Goal: Task Accomplishment & Management: Manage account settings

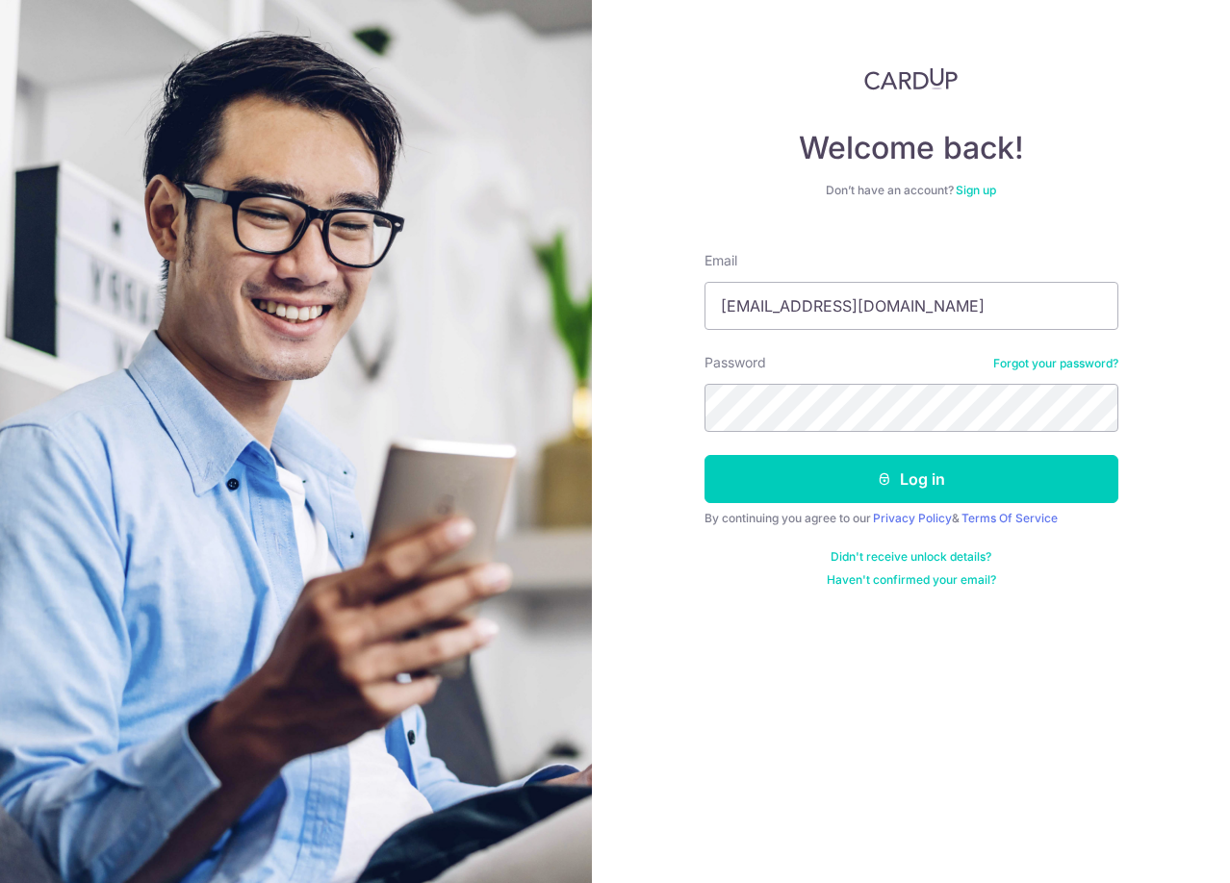
type input "[EMAIL_ADDRESS][DOMAIN_NAME]"
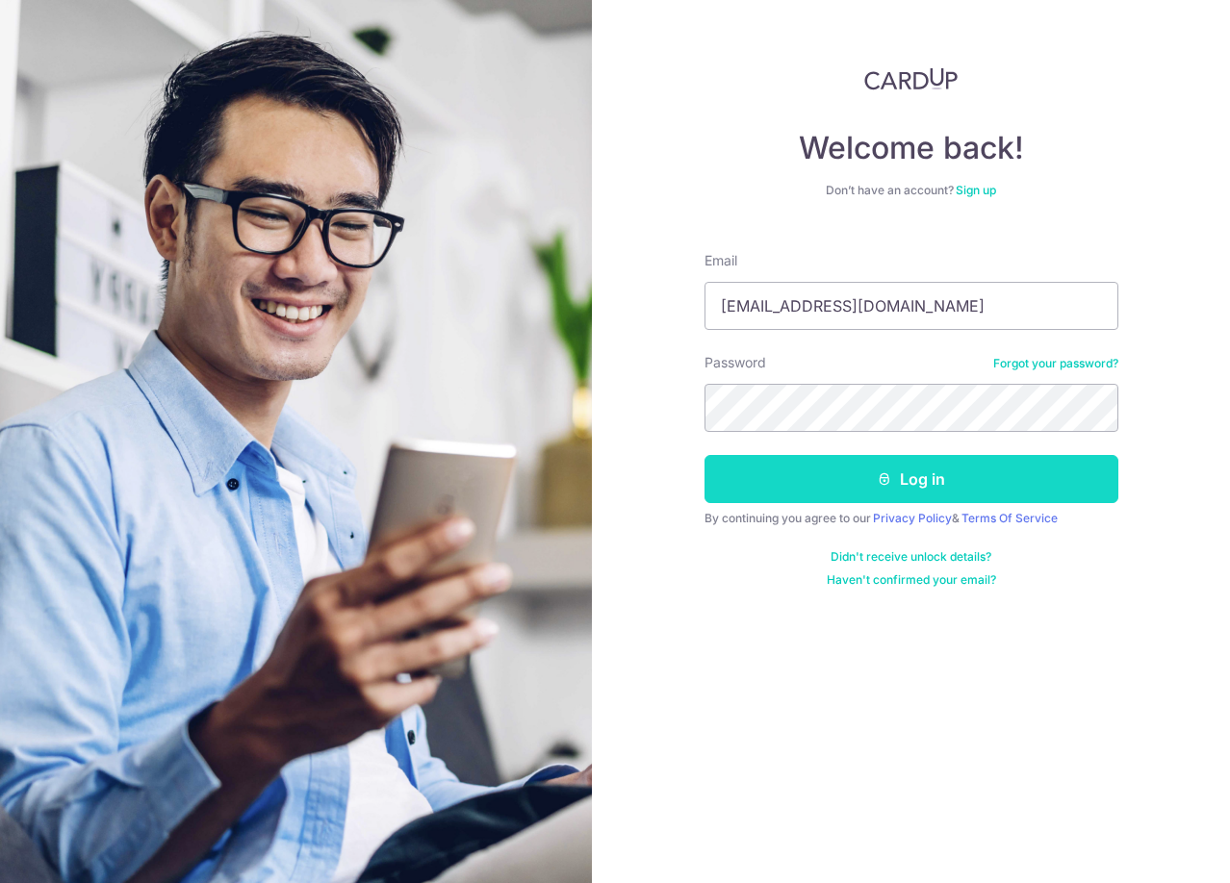
click at [891, 483] on icon "submit" at bounding box center [884, 479] width 15 height 15
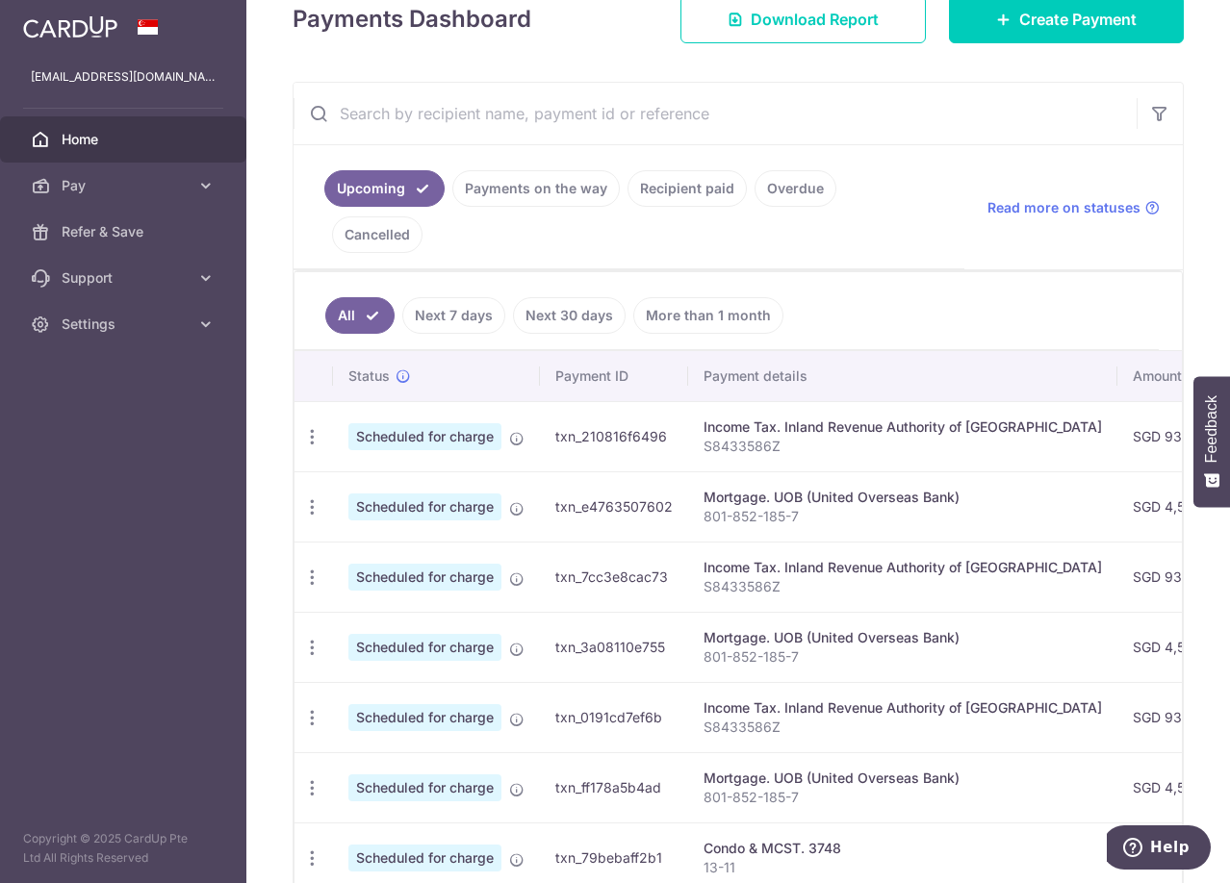
scroll to position [289, 0]
click at [460, 298] on link "Next 7 days" at bounding box center [453, 316] width 103 height 37
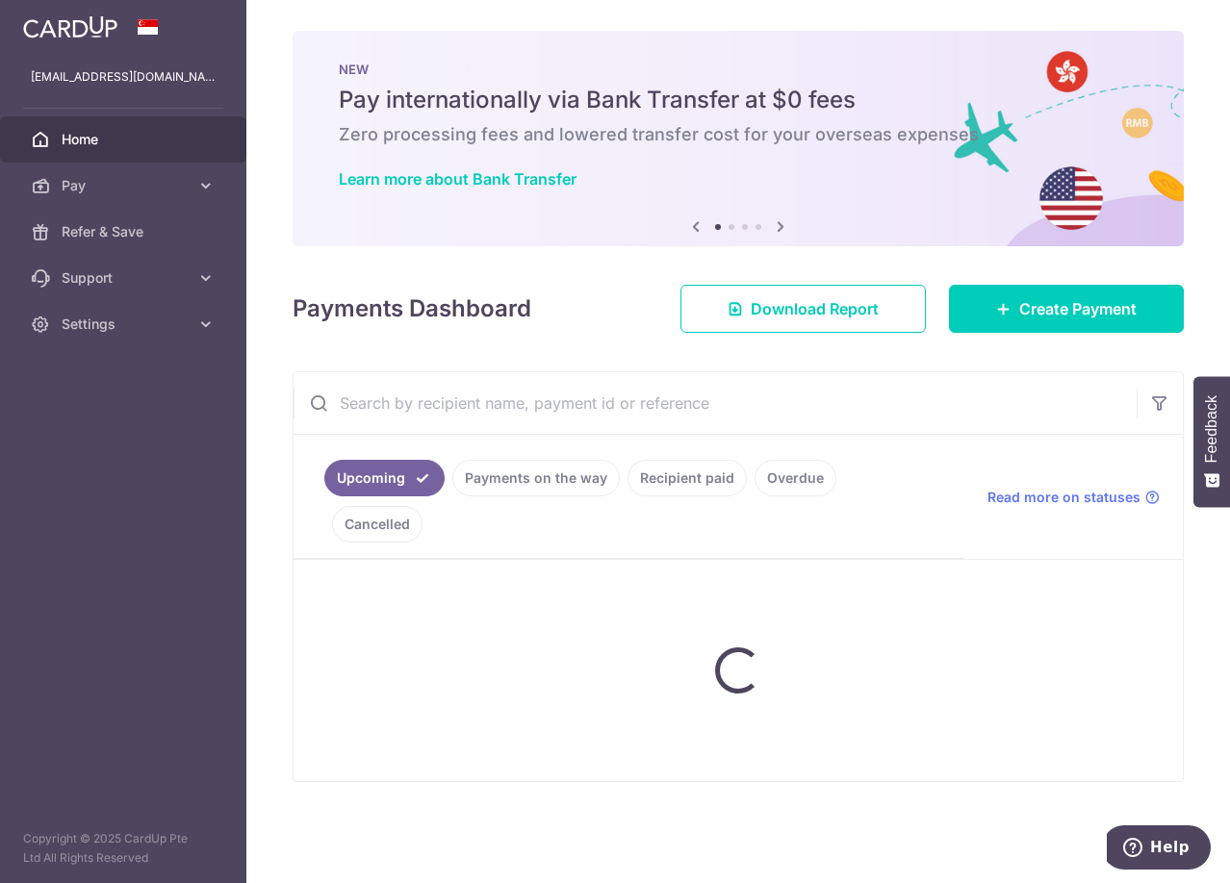
scroll to position [0, 0]
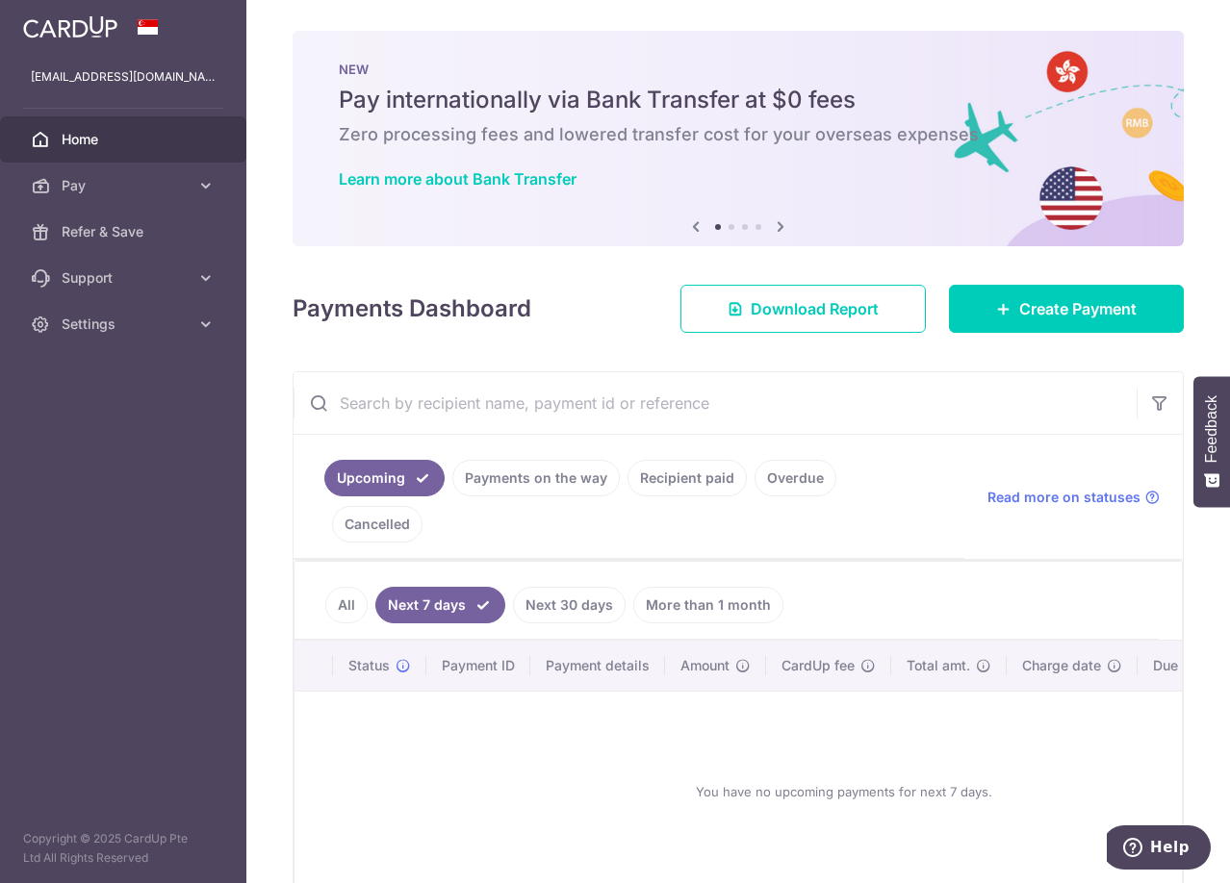
click at [526, 478] on link "Payments on the way" at bounding box center [535, 478] width 167 height 37
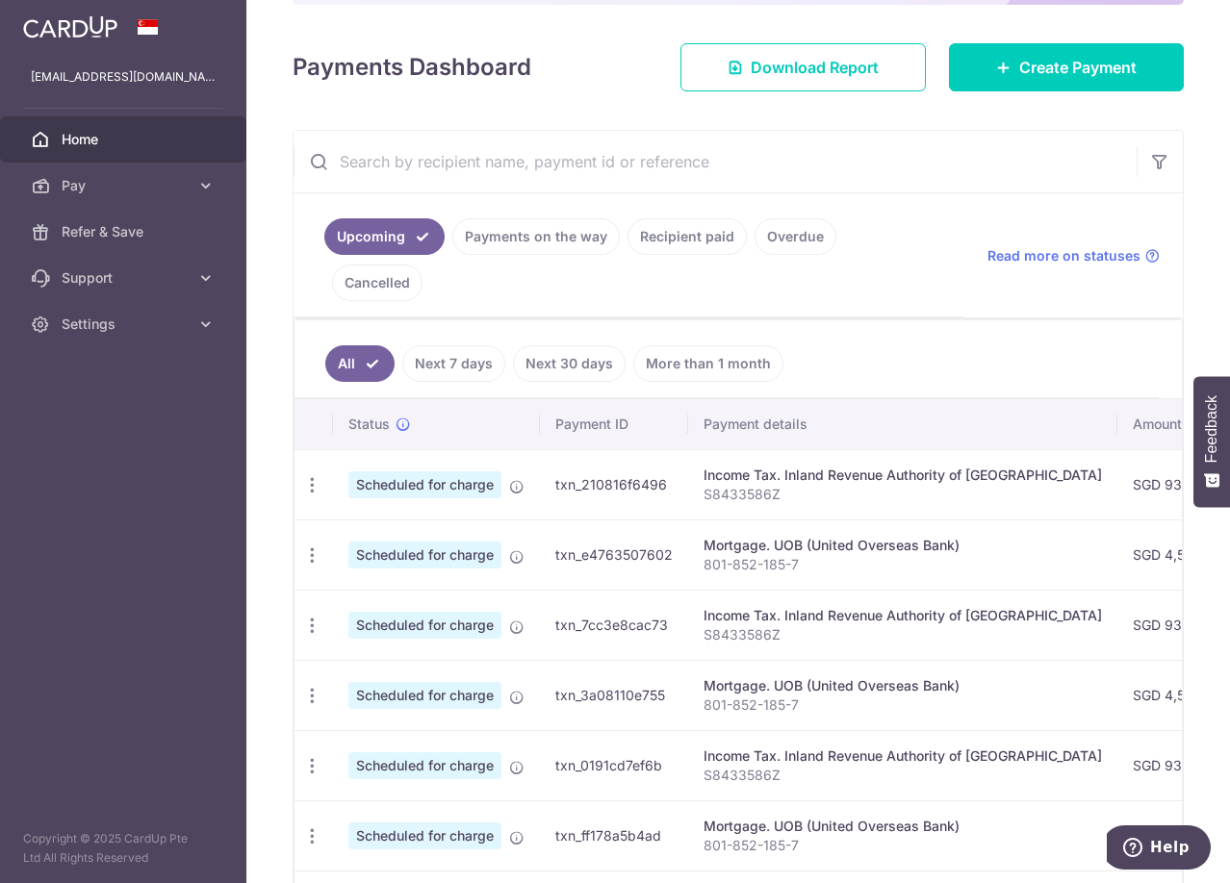
scroll to position [183, 0]
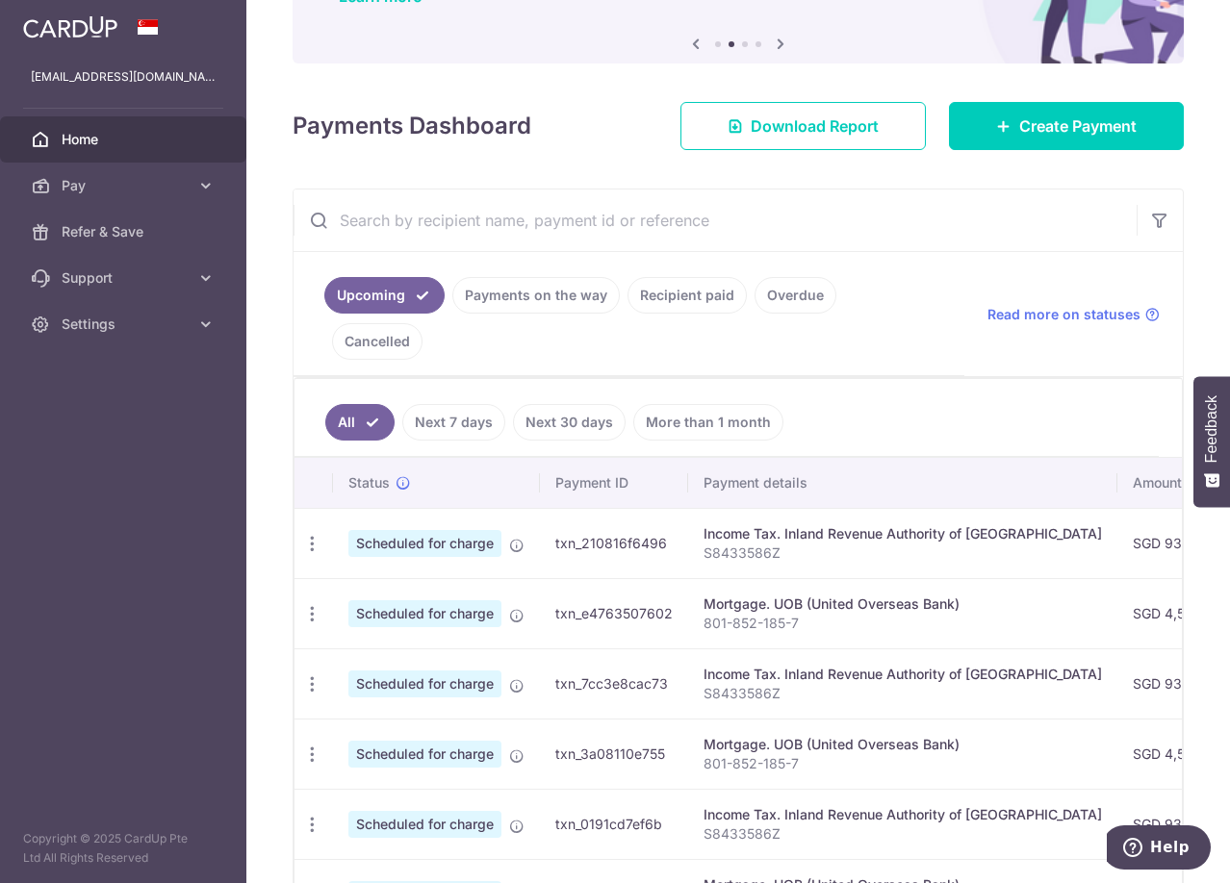
click at [514, 297] on link "Payments on the way" at bounding box center [535, 295] width 167 height 37
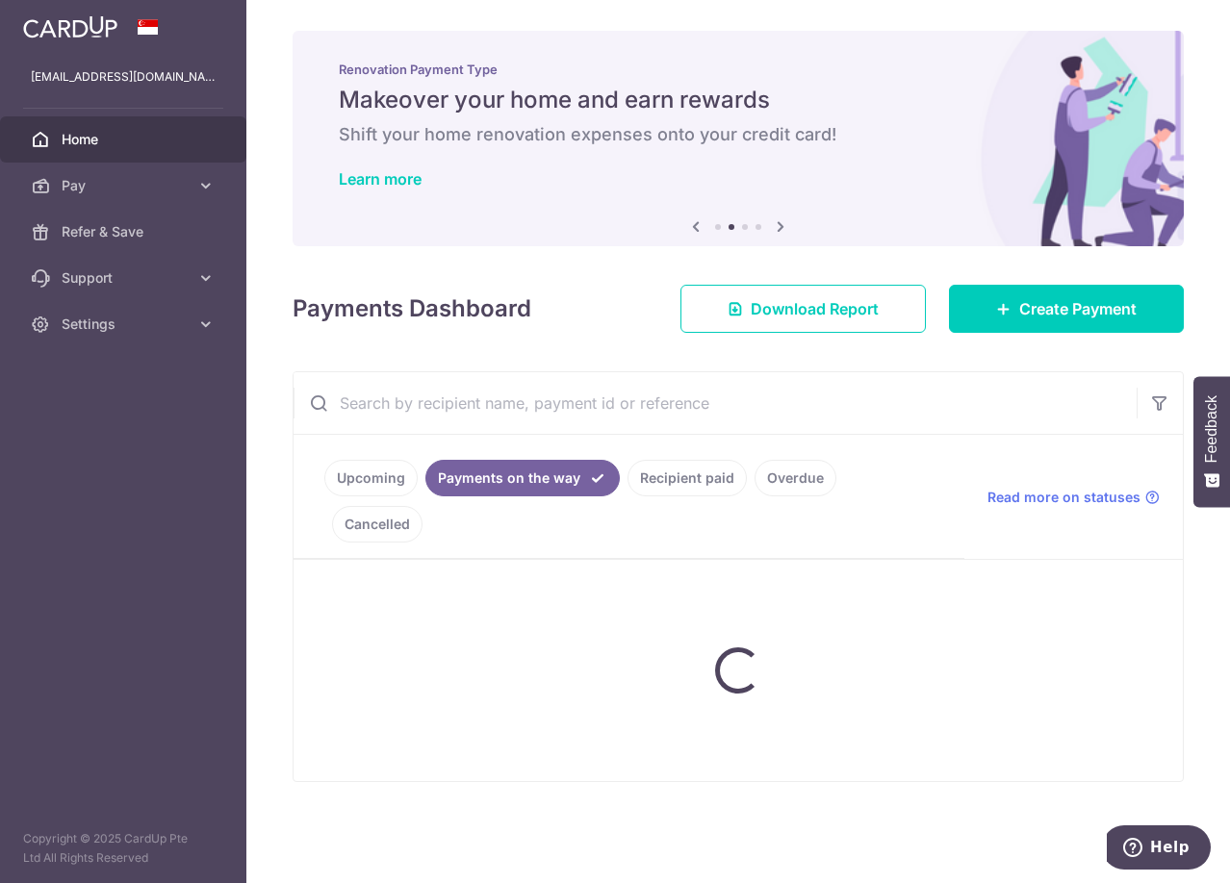
scroll to position [0, 0]
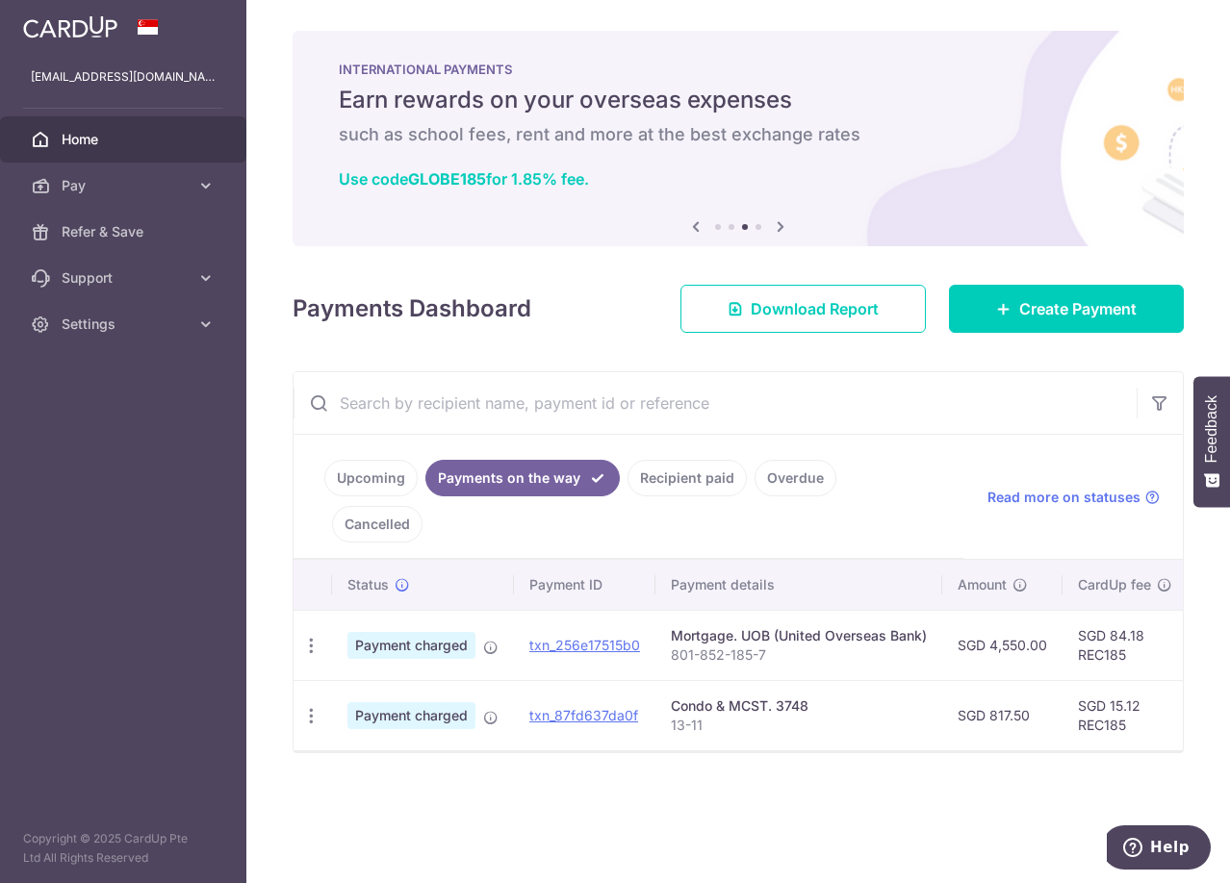
drag, startPoint x: 393, startPoint y: 473, endPoint x: 410, endPoint y: 469, distance: 17.7
click at [393, 473] on link "Upcoming" at bounding box center [370, 478] width 93 height 37
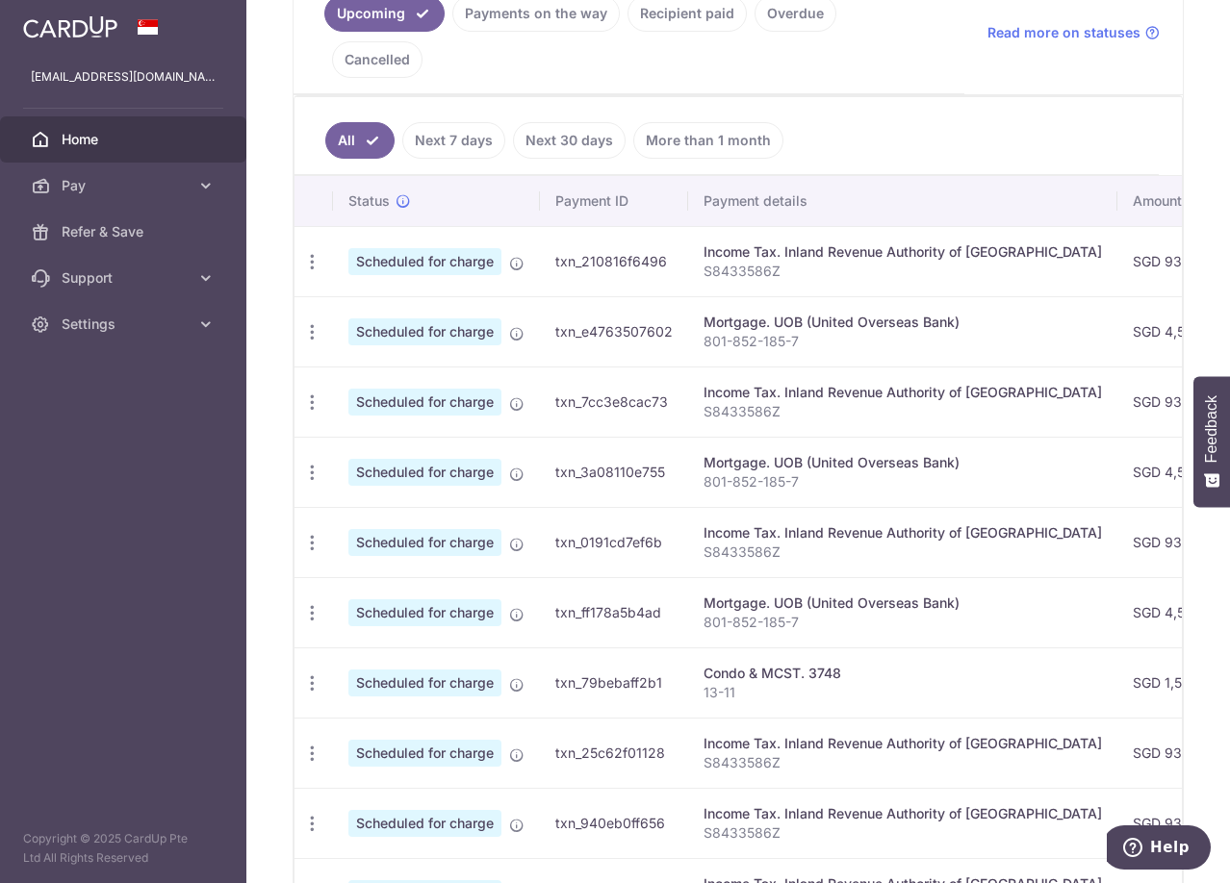
scroll to position [481, 0]
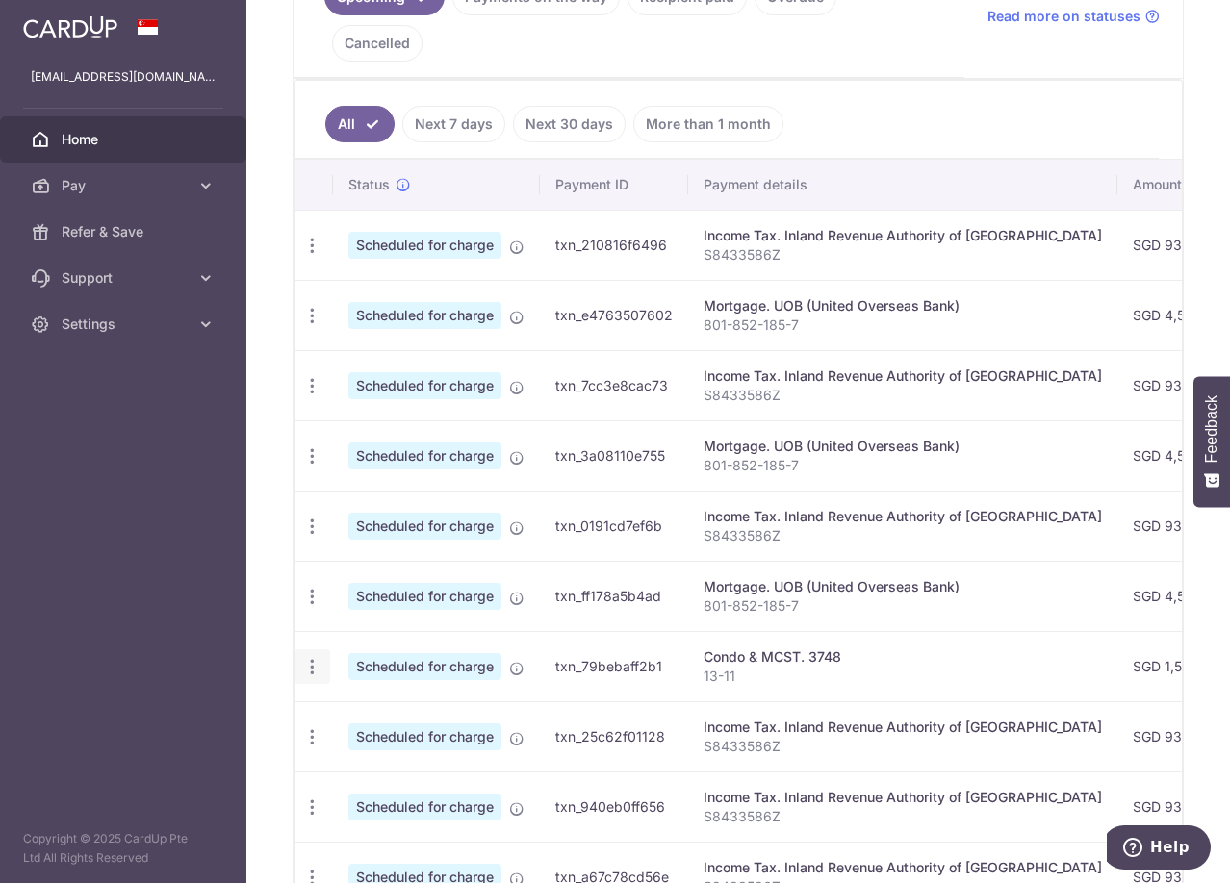
click at [317, 657] on icon "button" at bounding box center [312, 667] width 20 height 20
click at [380, 708] on span "Update payment" at bounding box center [414, 719] width 131 height 23
radio input "true"
type input "1,553.25"
type input "[DATE]"
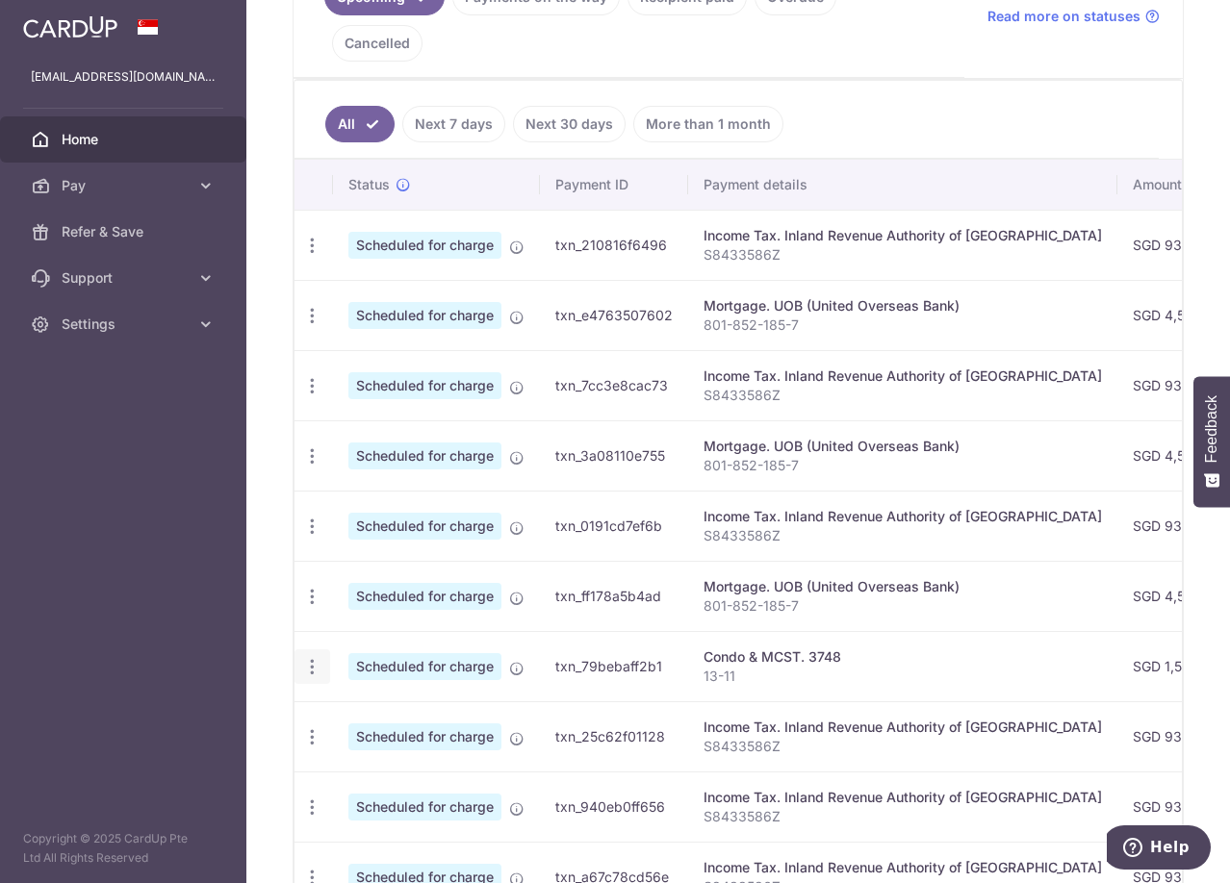
type input "13-11"
type input "REC185"
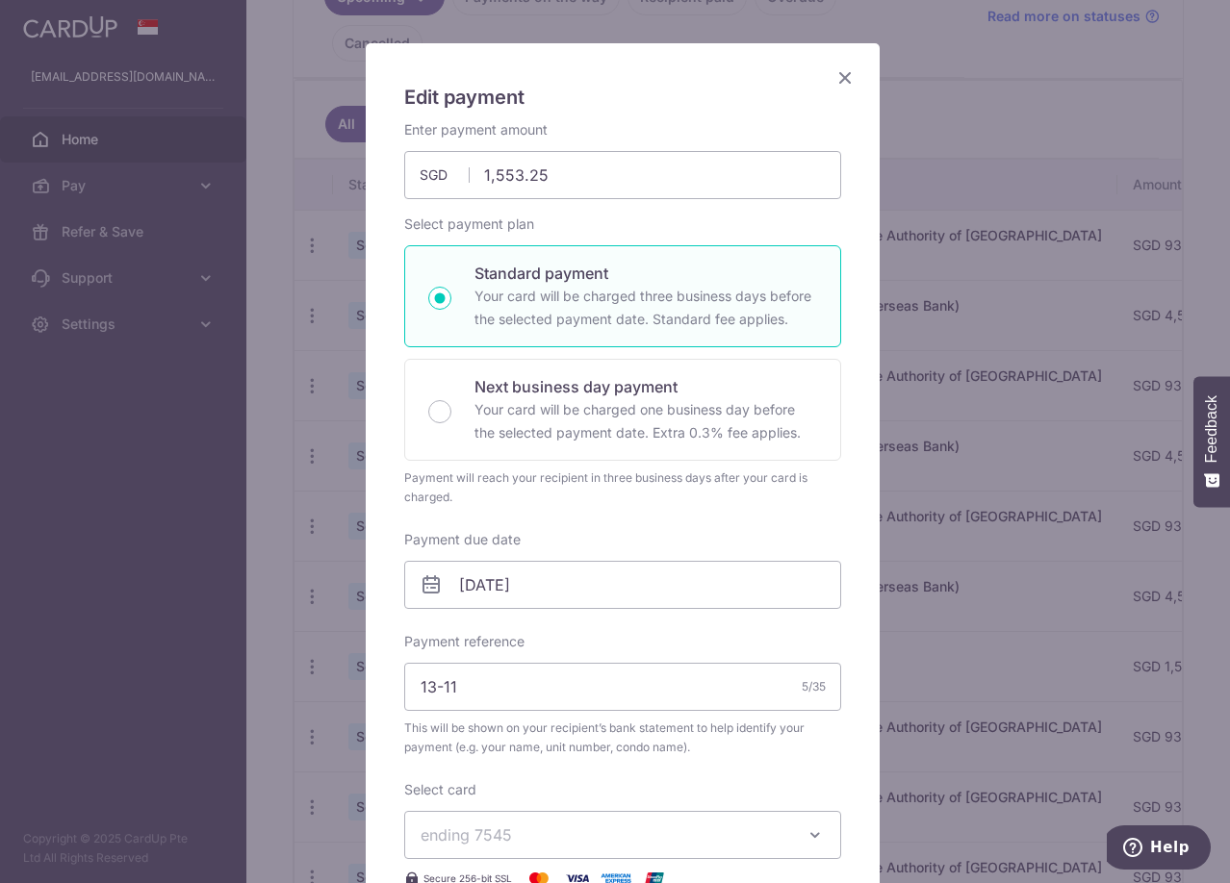
scroll to position [0, 0]
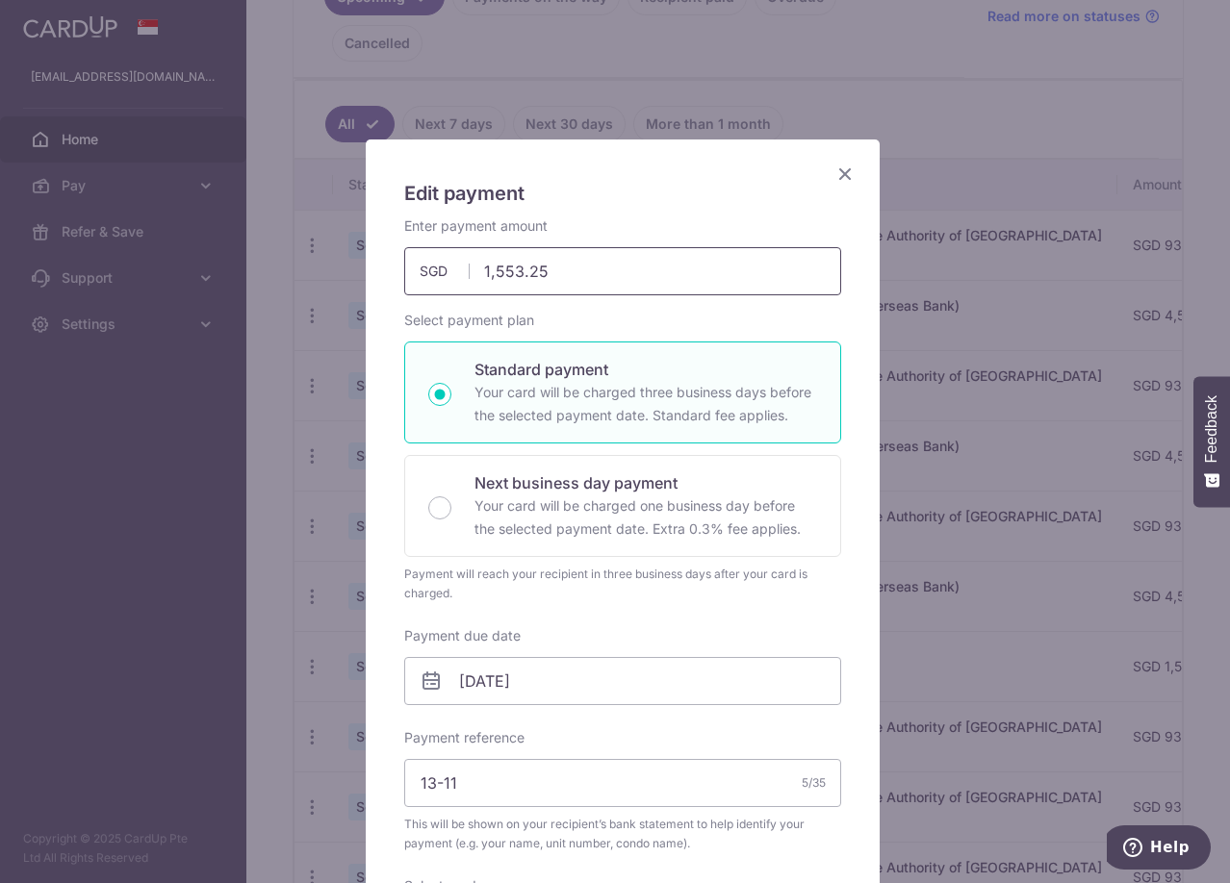
drag, startPoint x: 543, startPoint y: 272, endPoint x: 484, endPoint y: 273, distance: 58.7
click at [484, 273] on input "1,553.25" at bounding box center [622, 271] width 437 height 48
click at [468, 277] on input "1,553.25" at bounding box center [622, 271] width 437 height 48
drag, startPoint x: 547, startPoint y: 270, endPoint x: 442, endPoint y: 271, distance: 104.9
click at [442, 271] on div "1,553.25 1553.25 SGD" at bounding box center [622, 271] width 437 height 48
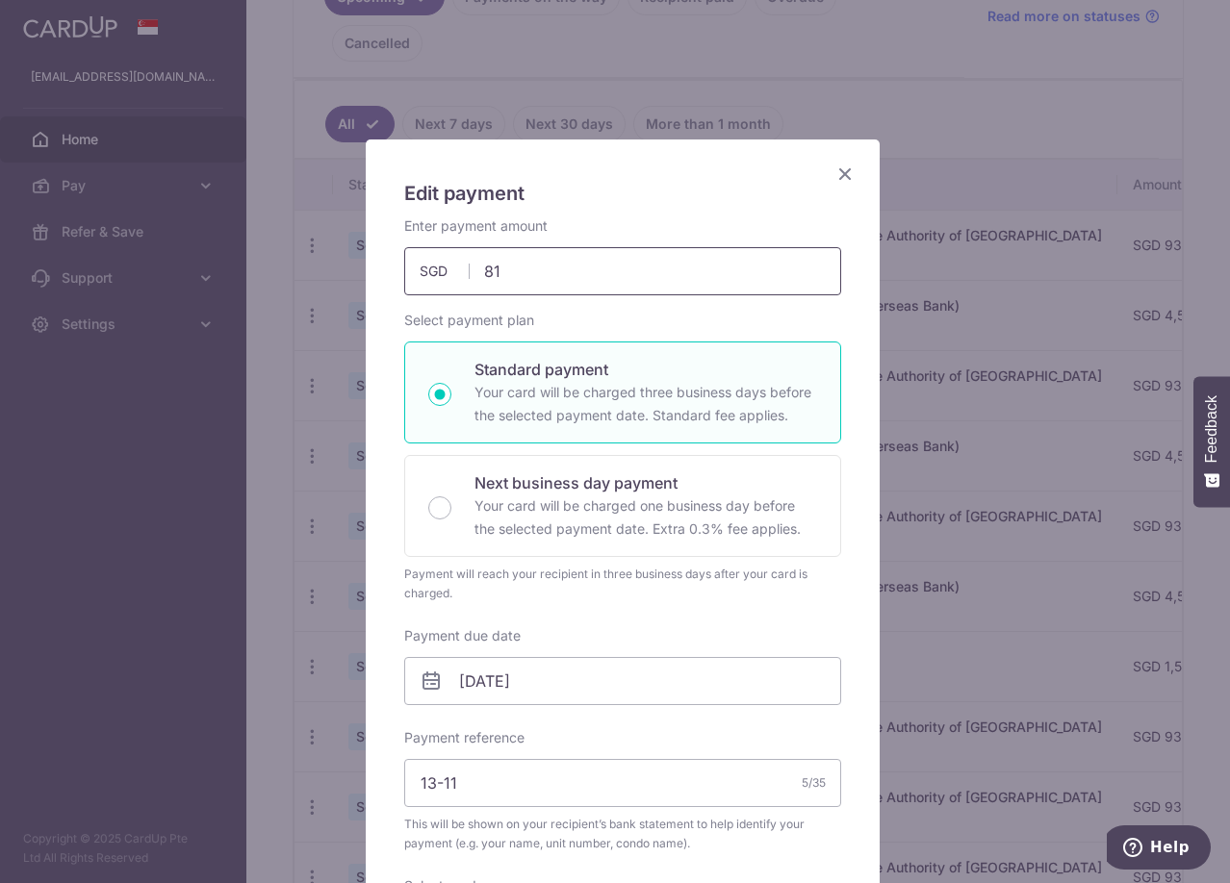
type input "8"
type input "735.75"
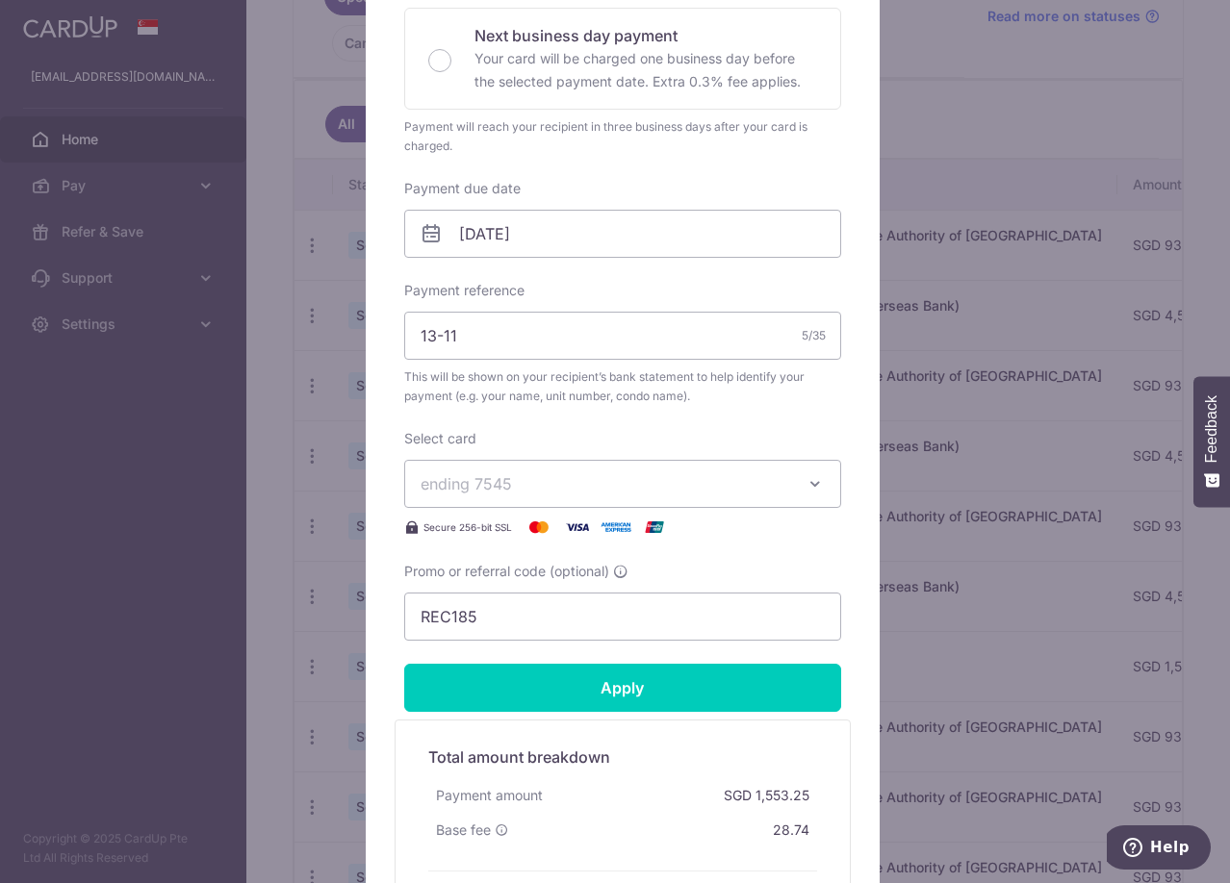
scroll to position [481, 0]
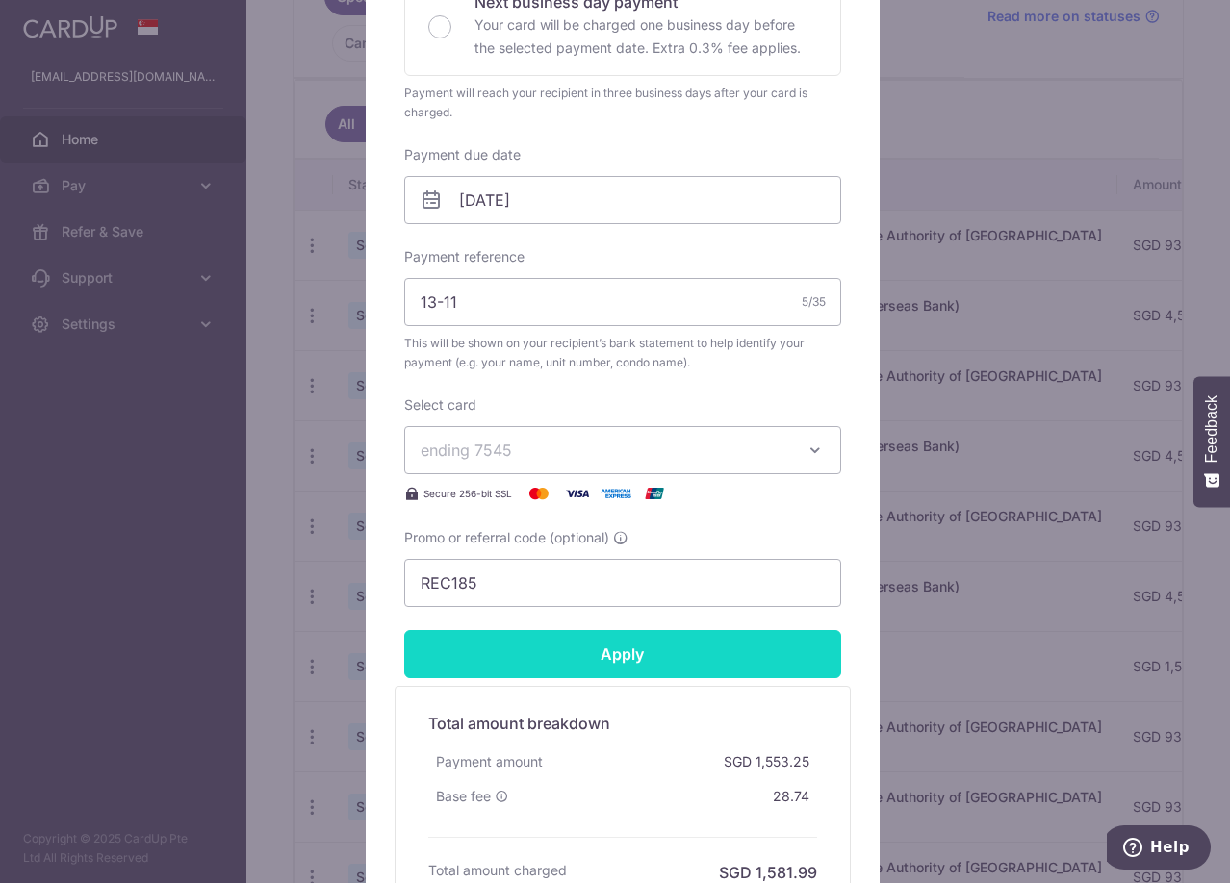
click at [612, 669] on input "Apply" at bounding box center [622, 654] width 437 height 48
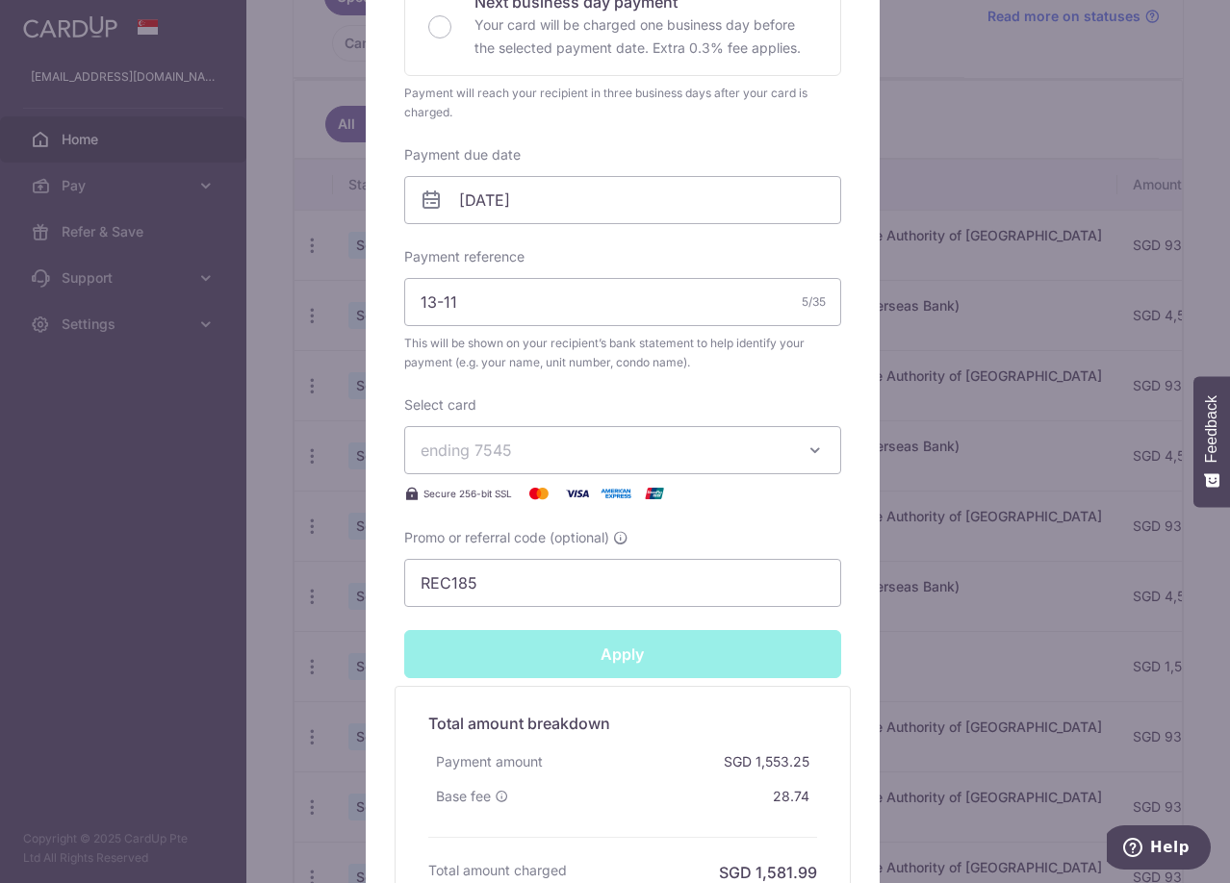
type input "Successfully Applied"
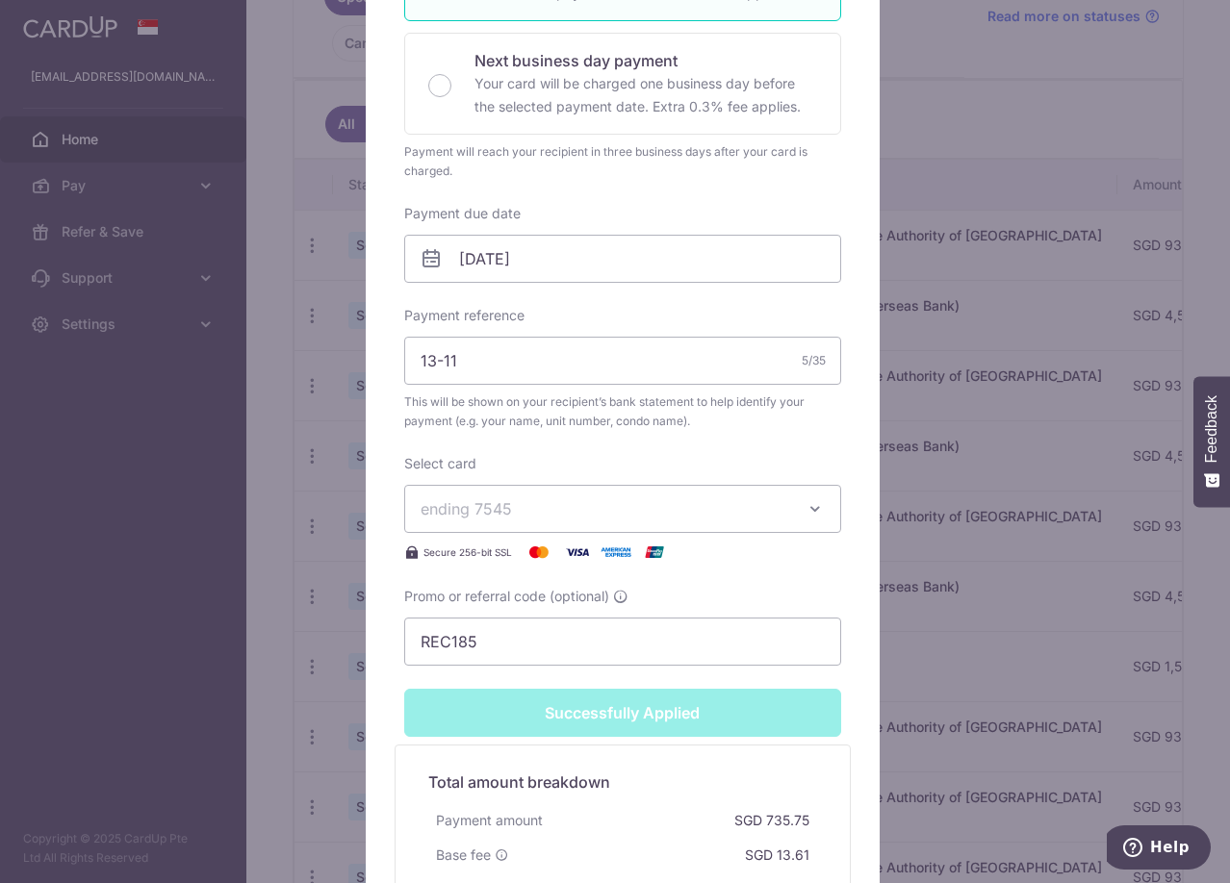
scroll to position [166, 0]
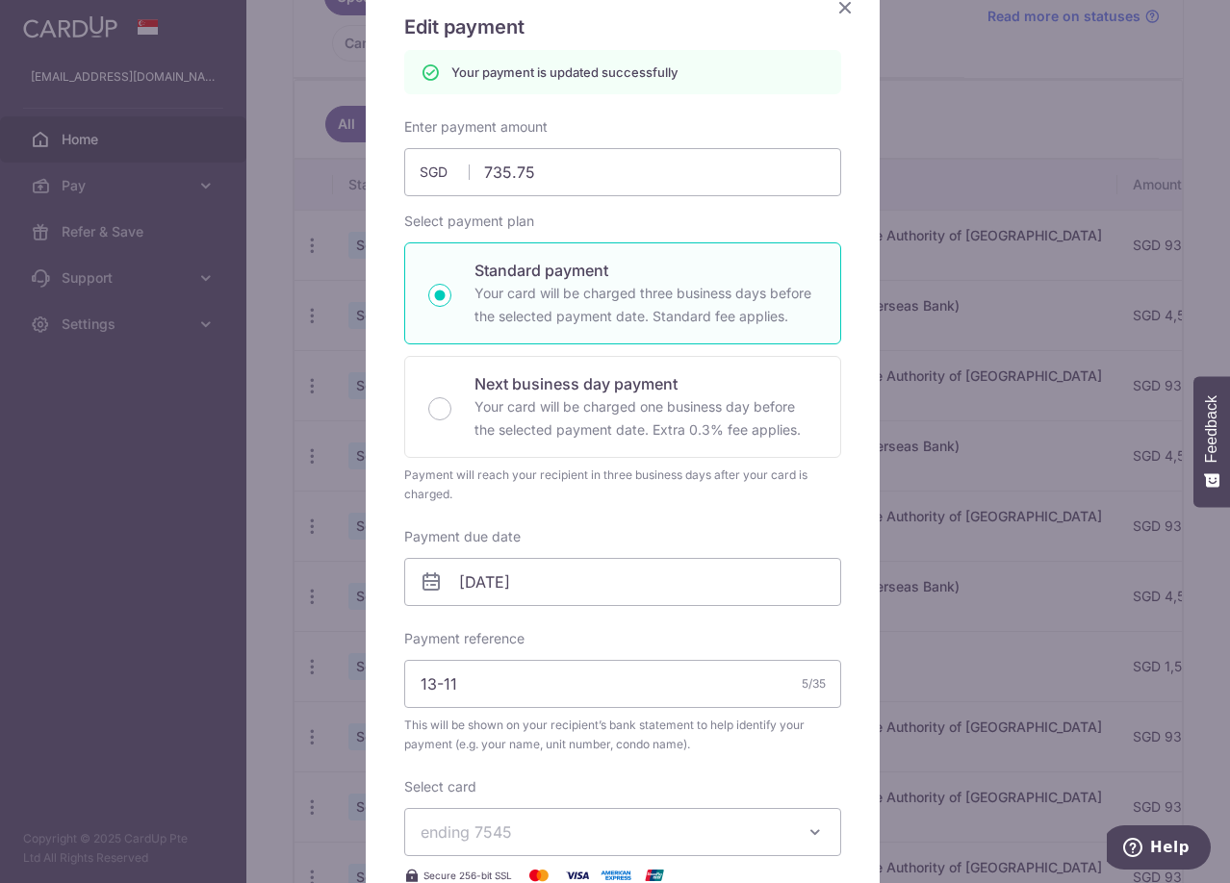
click at [842, 11] on icon "Close" at bounding box center [844, 7] width 23 height 24
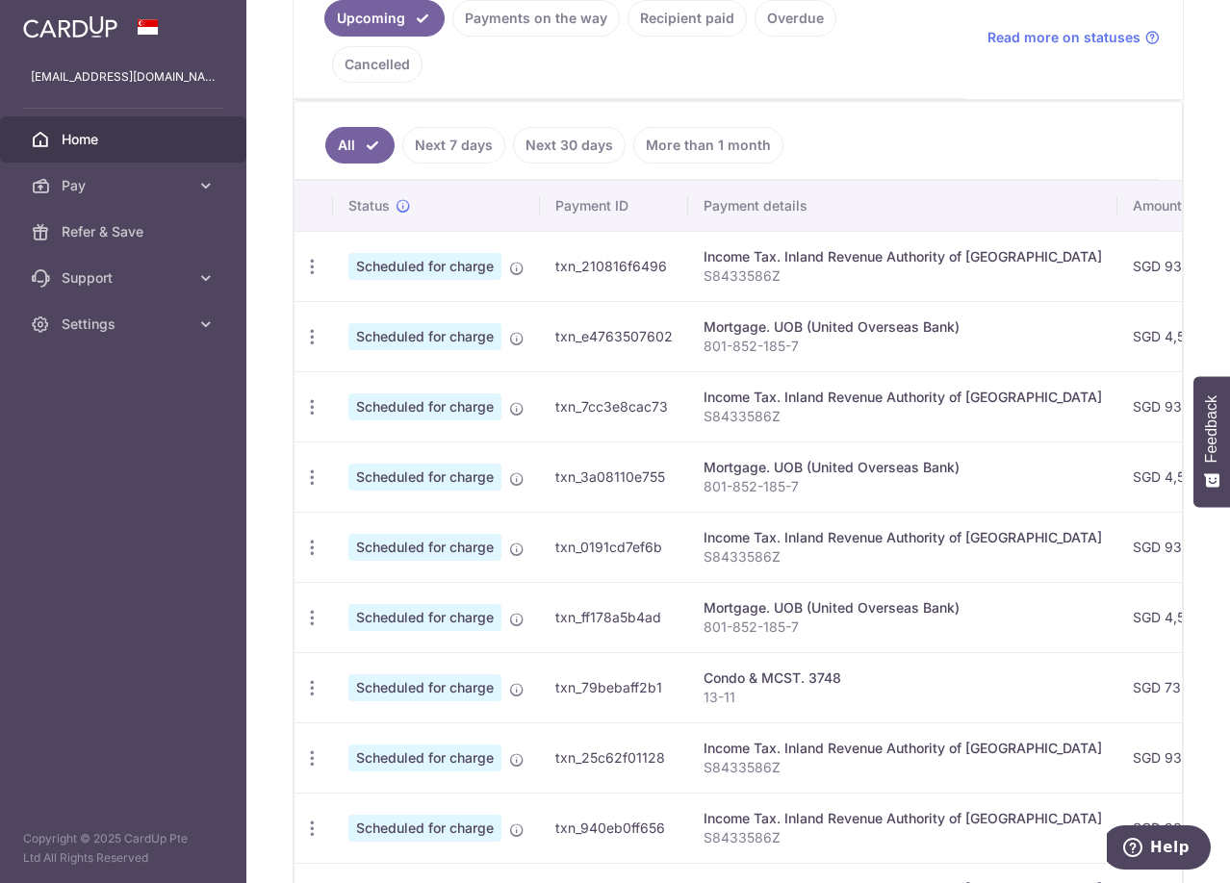
scroll to position [568, 0]
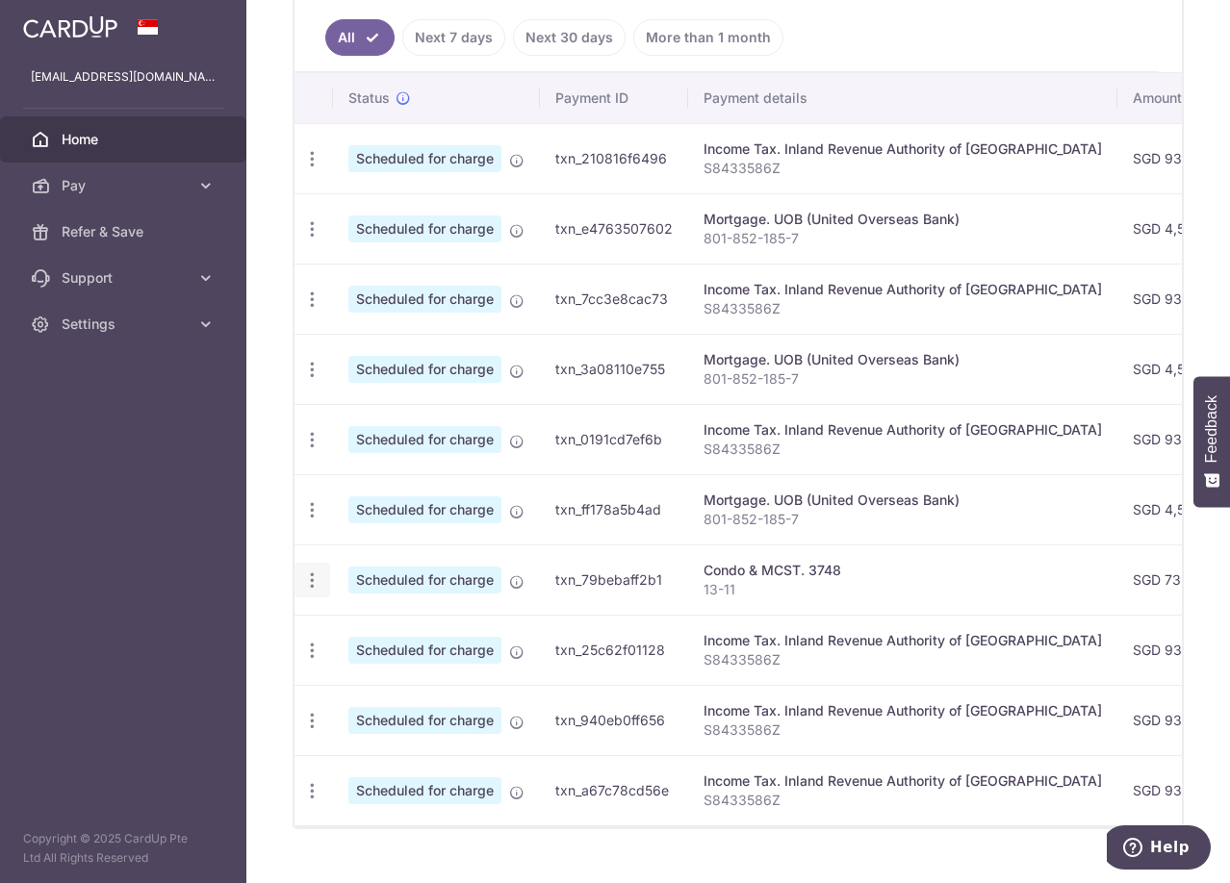
click at [306, 571] on icon "button" at bounding box center [312, 581] width 20 height 20
click at [361, 622] on span "Update payment" at bounding box center [414, 633] width 131 height 23
radio input "true"
type input "735.75"
type input "07/01/2026"
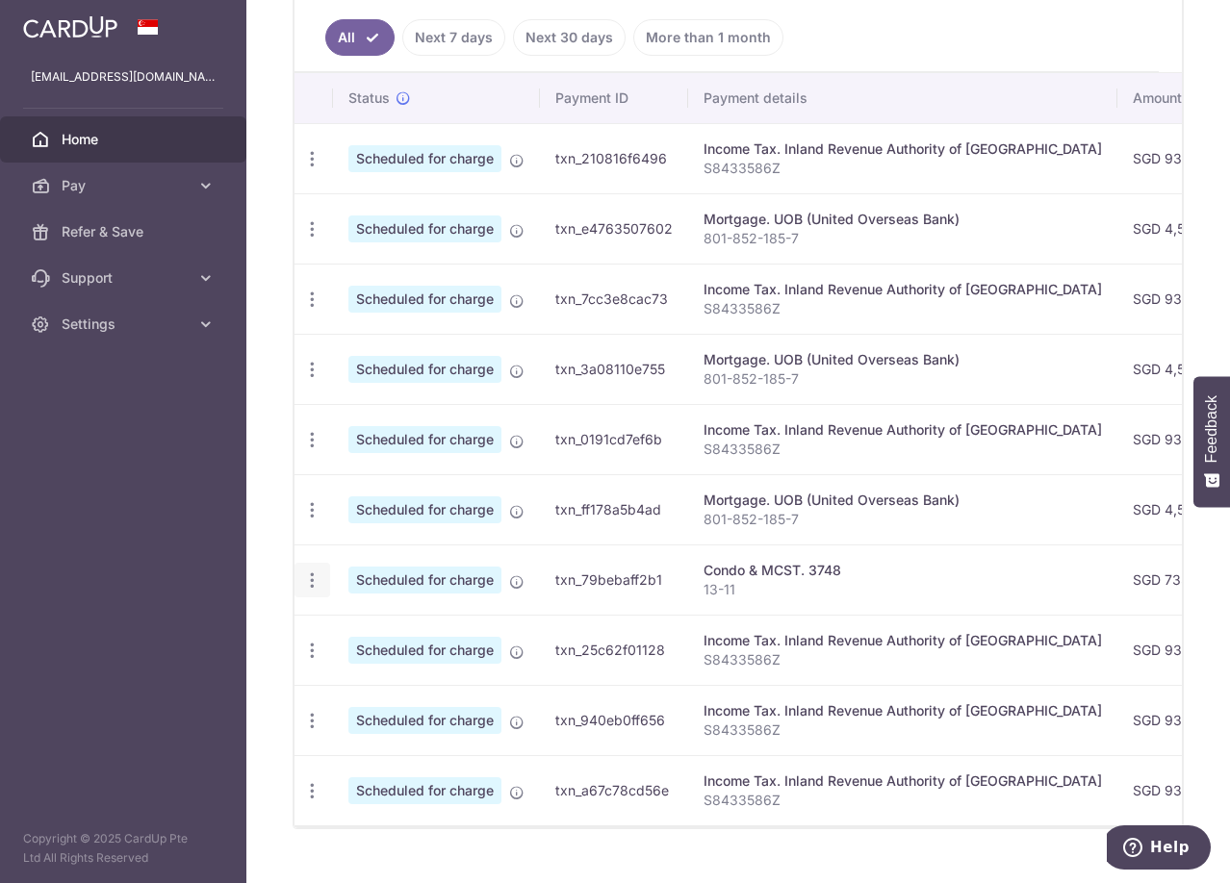
type input "13-11"
type input "REC185"
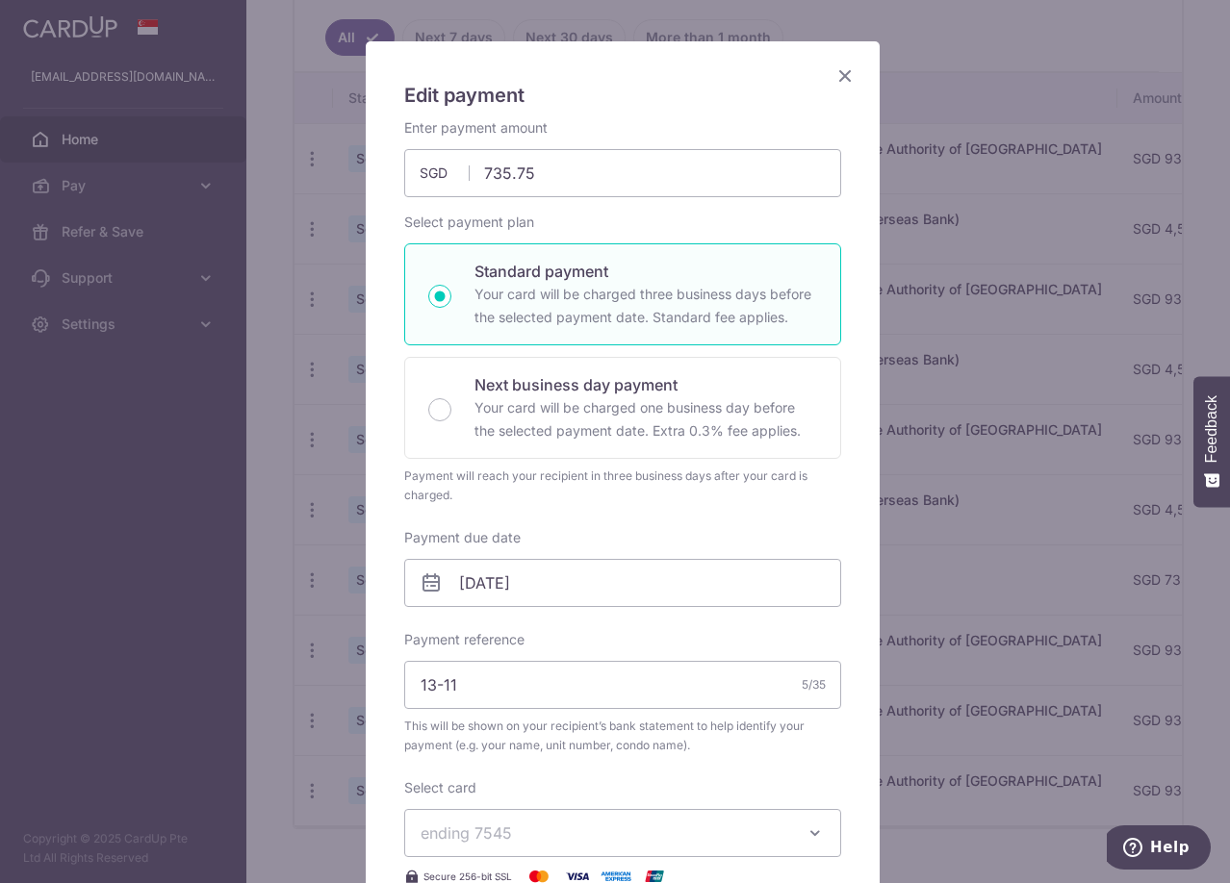
scroll to position [96, 0]
click at [833, 82] on icon "Close" at bounding box center [844, 77] width 23 height 24
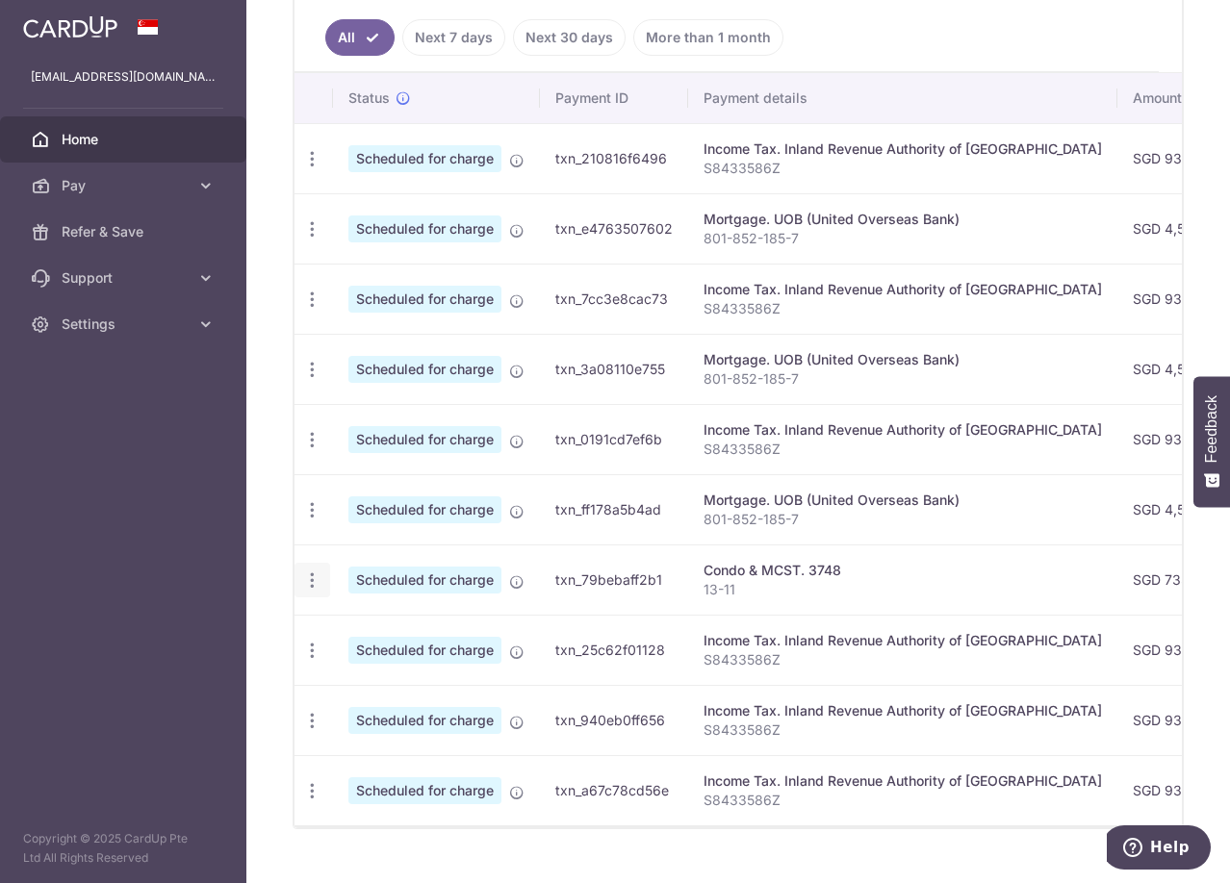
click at [312, 563] on div "Update payment Cancel payment" at bounding box center [312, 581] width 36 height 36
click at [320, 571] on icon "button" at bounding box center [312, 581] width 20 height 20
click at [374, 622] on span "Update payment" at bounding box center [414, 633] width 131 height 23
radio input "true"
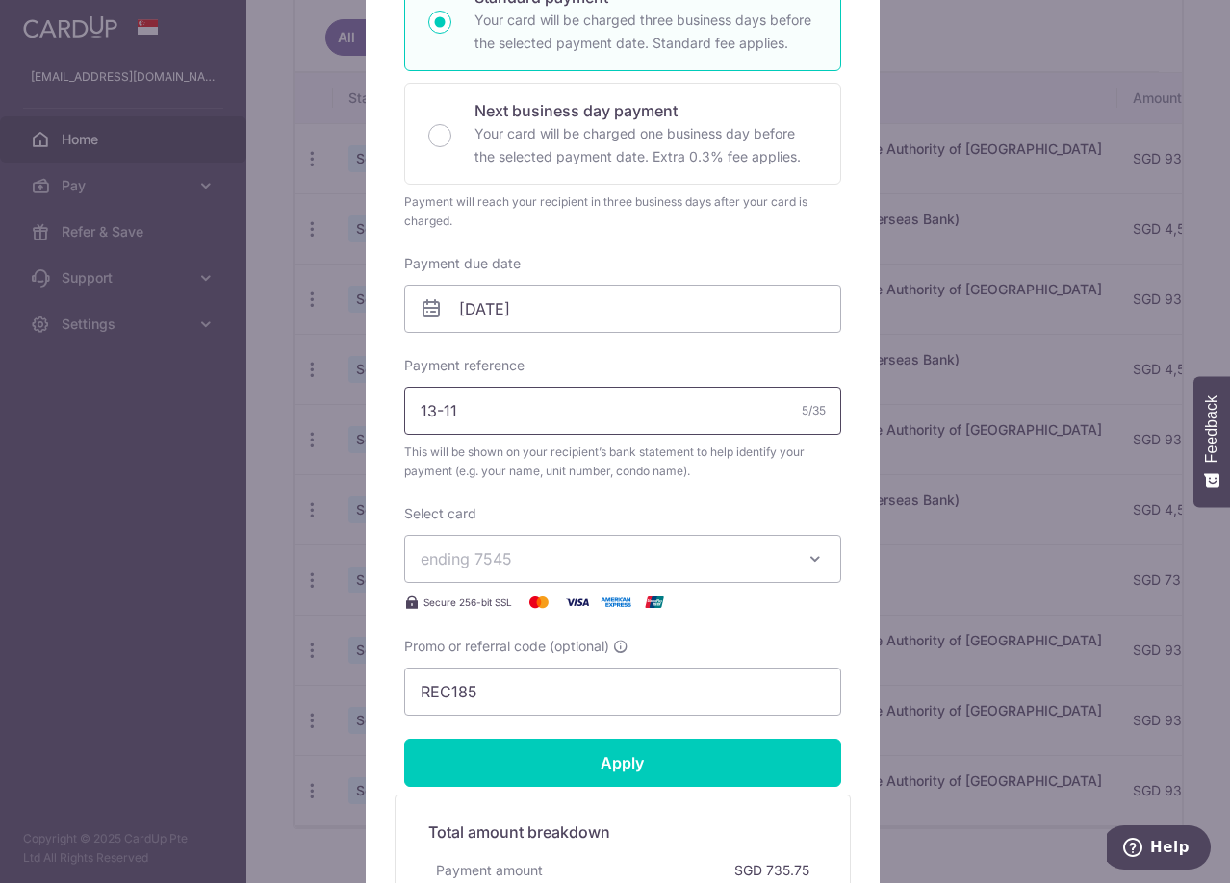
scroll to position [385, 0]
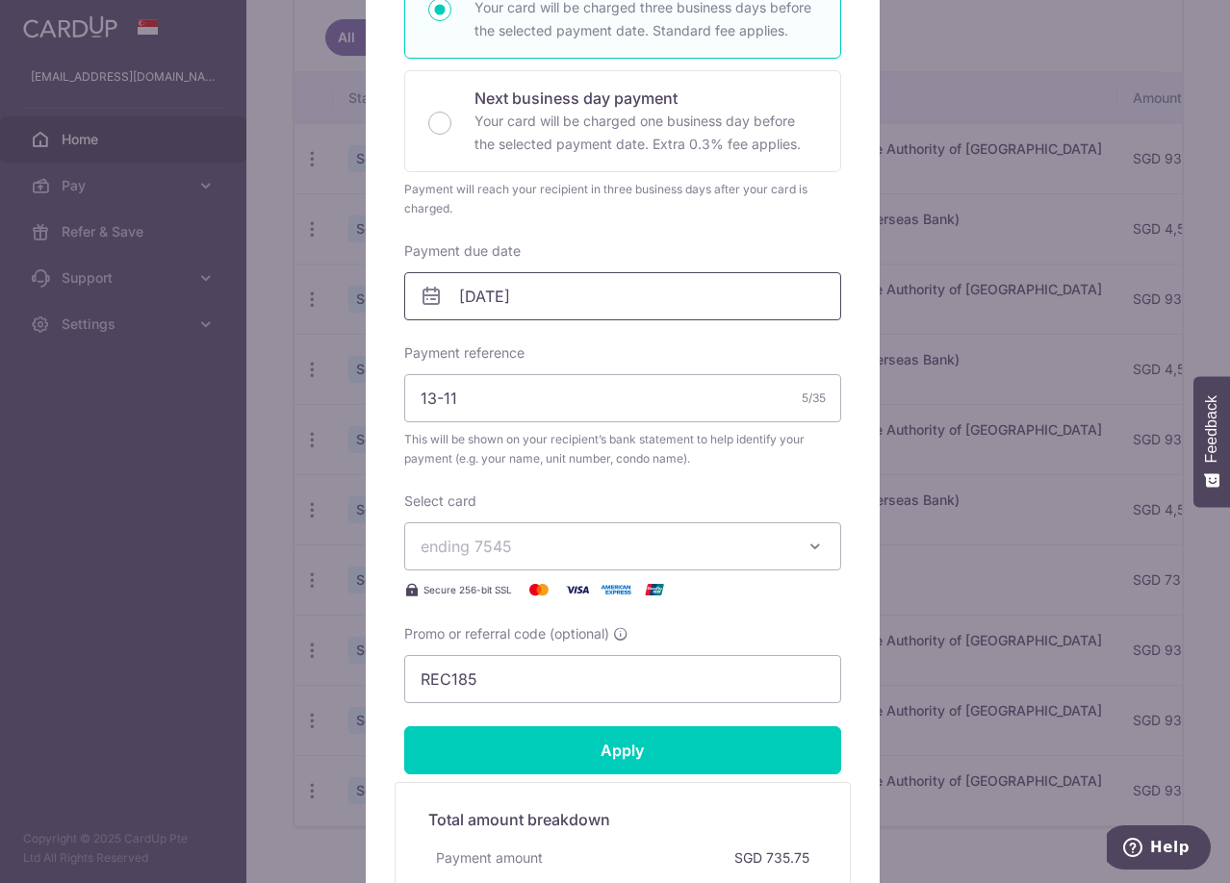
click at [562, 289] on input "07/01/2026" at bounding box center [622, 296] width 437 height 48
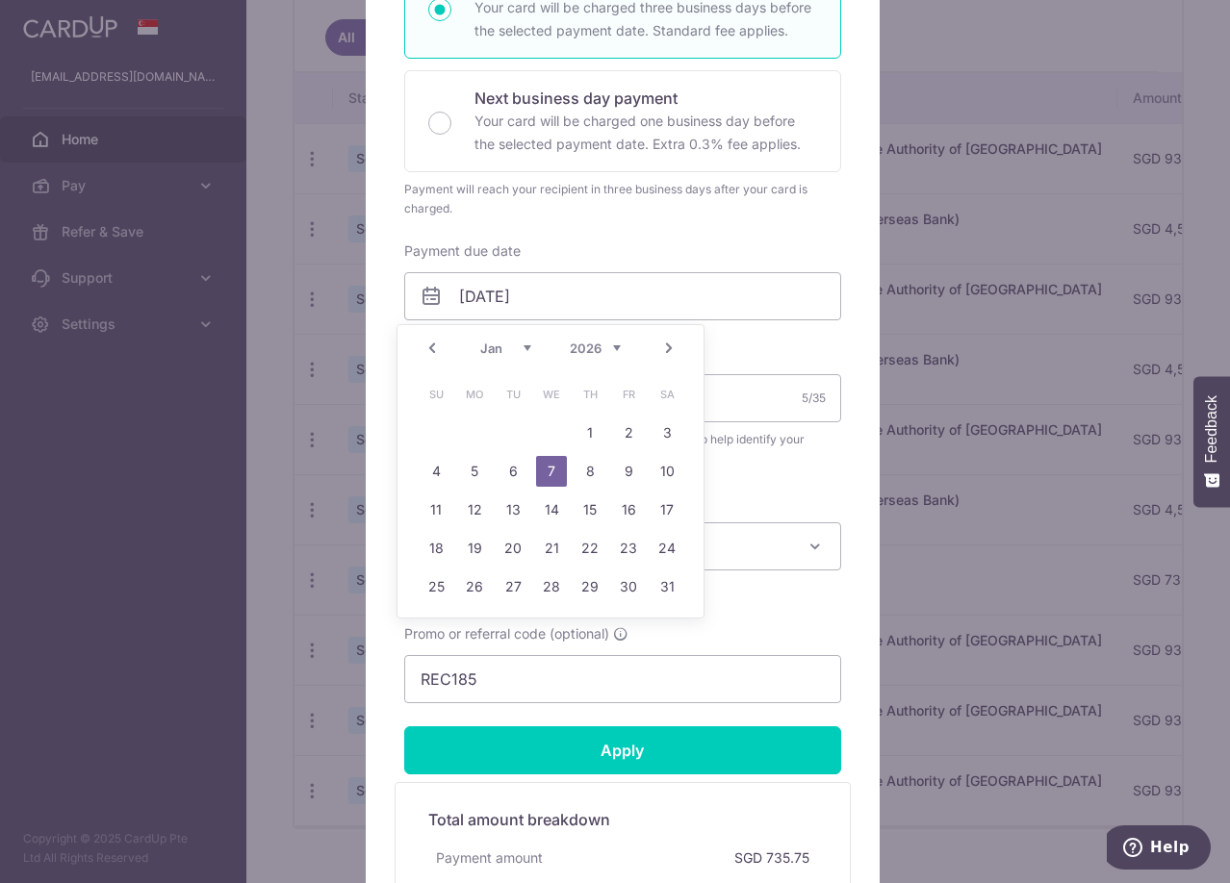
click at [441, 360] on div "Prev Next Jan Feb Mar Apr May Jun Jul Aug Sep Oct Nov Dec 2025 2026 2027 2028 2…" at bounding box center [550, 348] width 306 height 46
click at [436, 349] on link "Prev" at bounding box center [432, 348] width 23 height 23
click at [426, 354] on link "Prev" at bounding box center [432, 348] width 23 height 23
click at [514, 466] on link "7" at bounding box center [513, 471] width 31 height 31
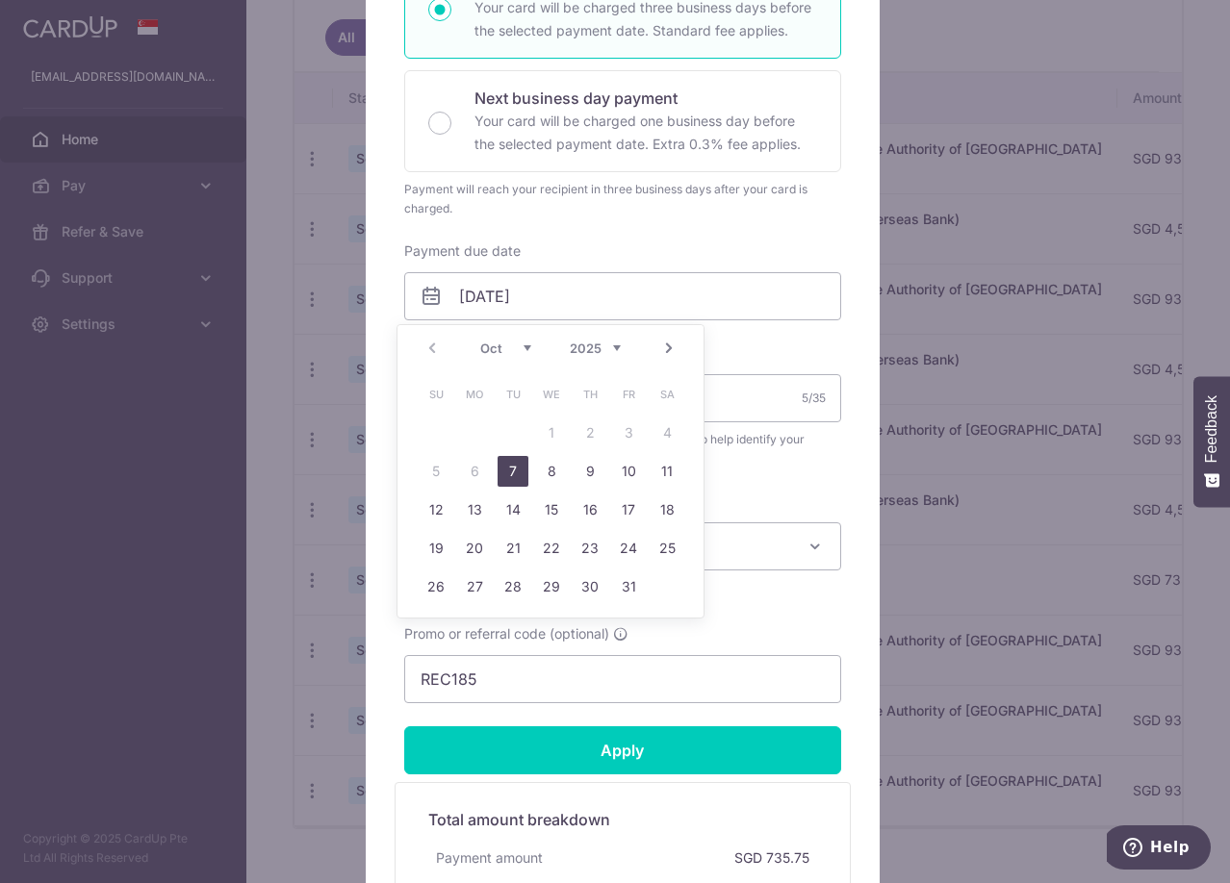
type input "07/10/2025"
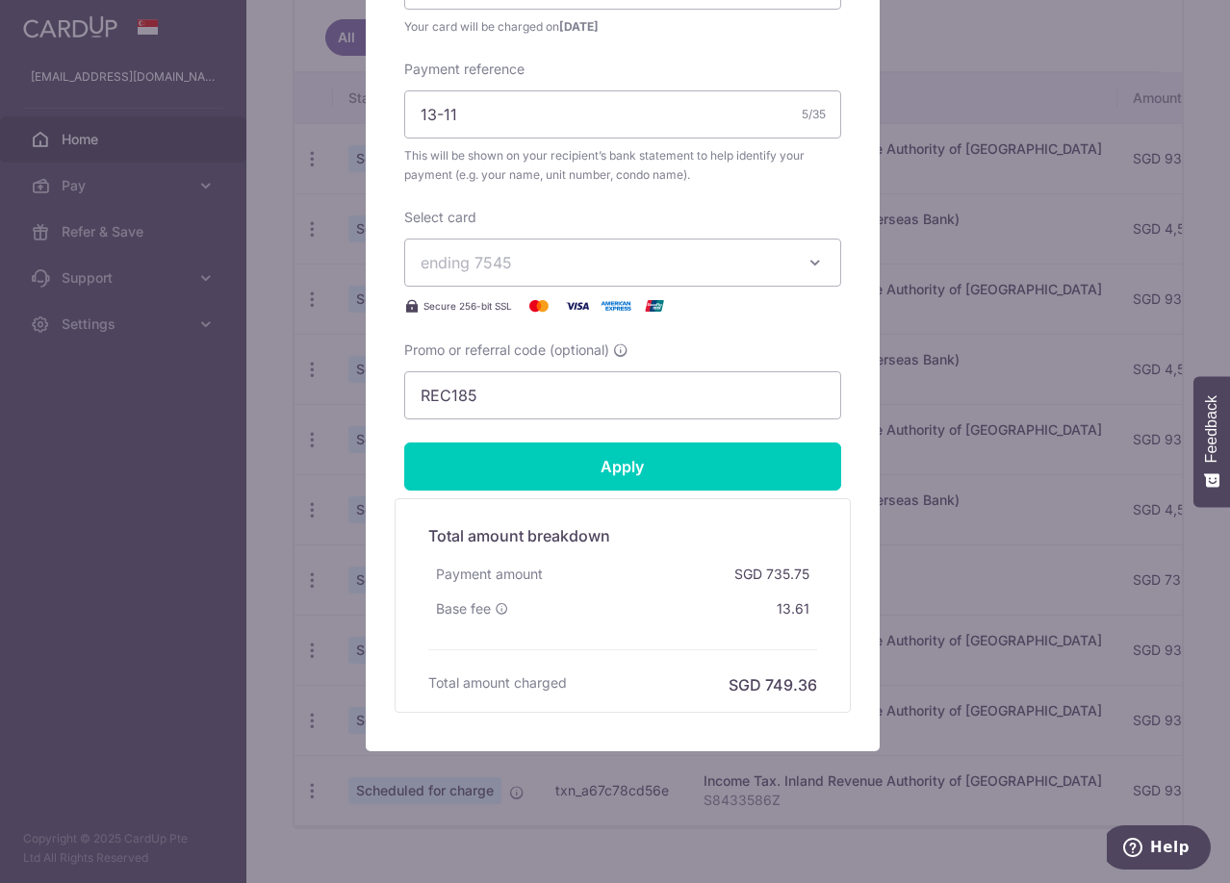
scroll to position [703, 0]
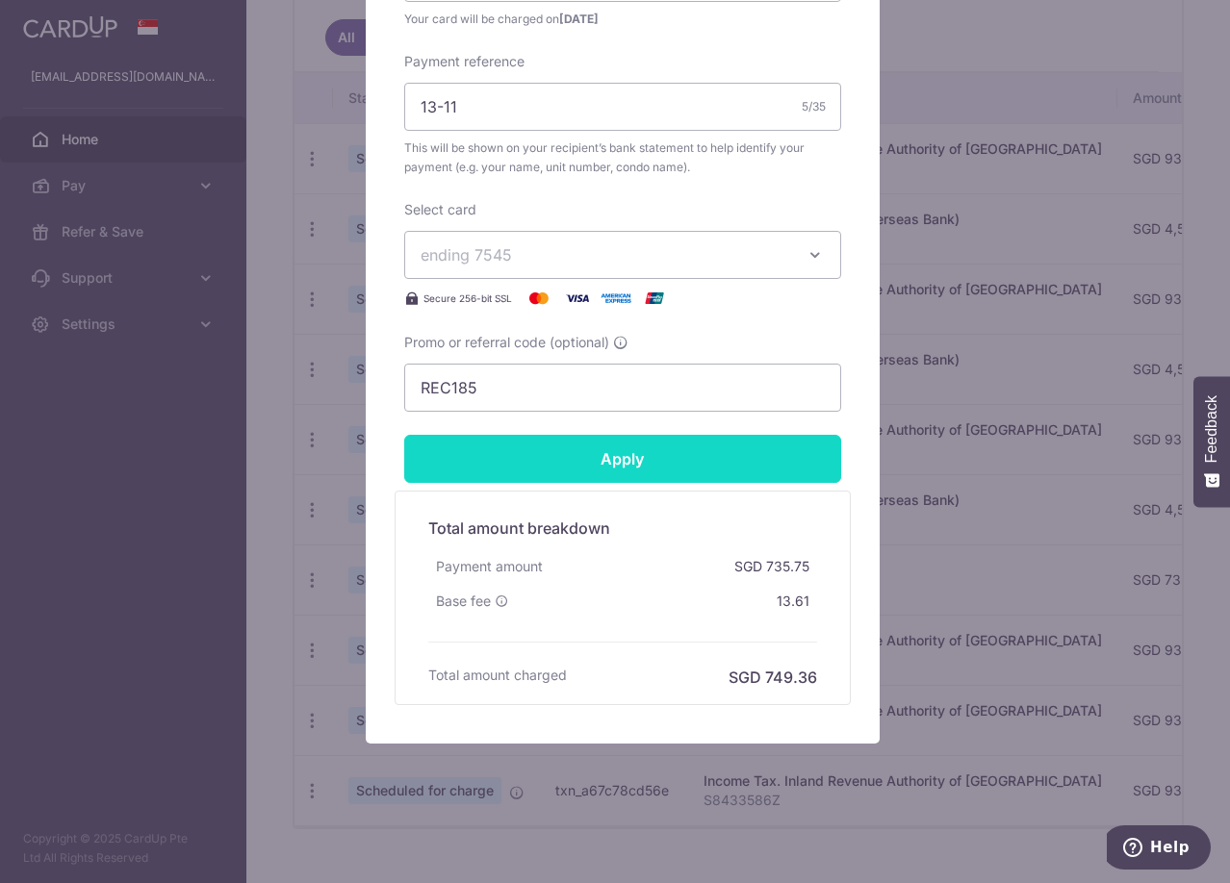
click at [565, 464] on input "Apply" at bounding box center [622, 459] width 437 height 48
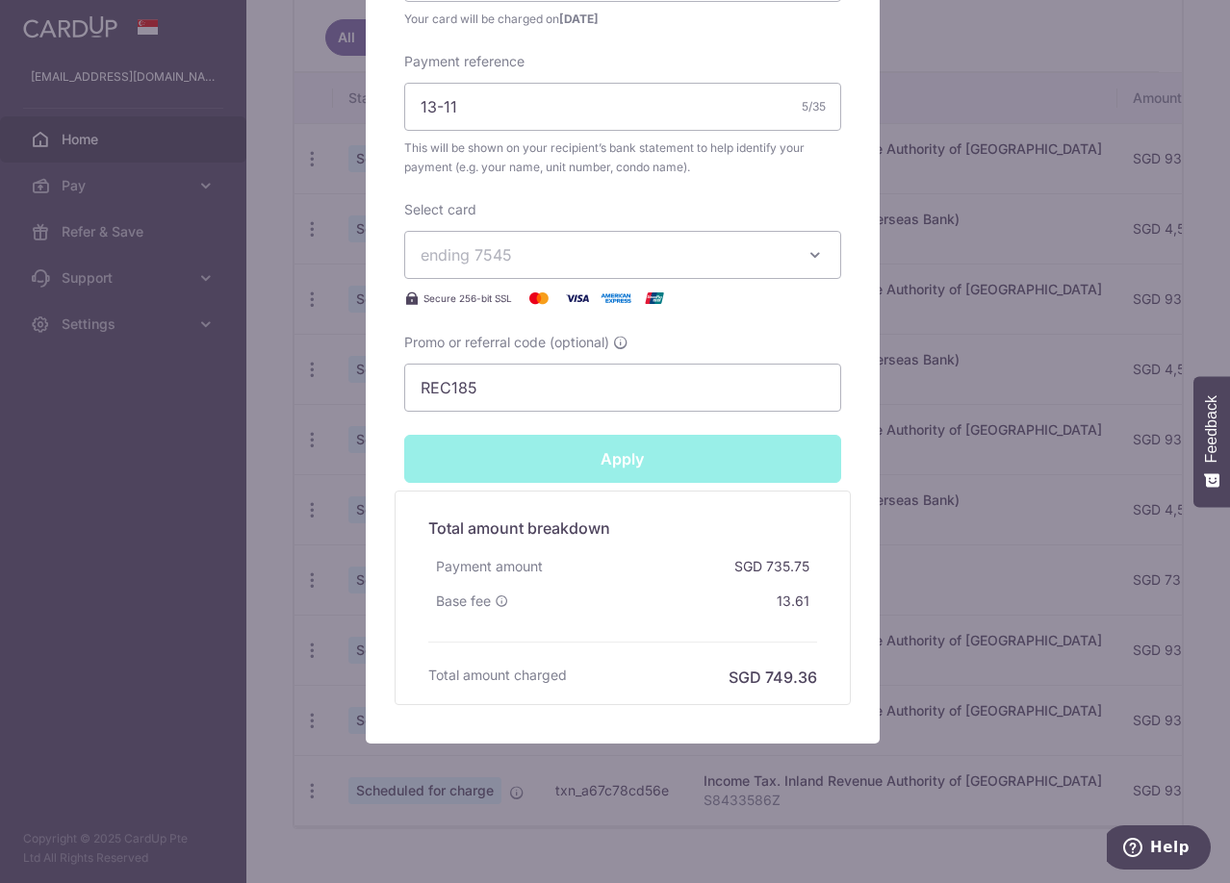
type input "Successfully Applied"
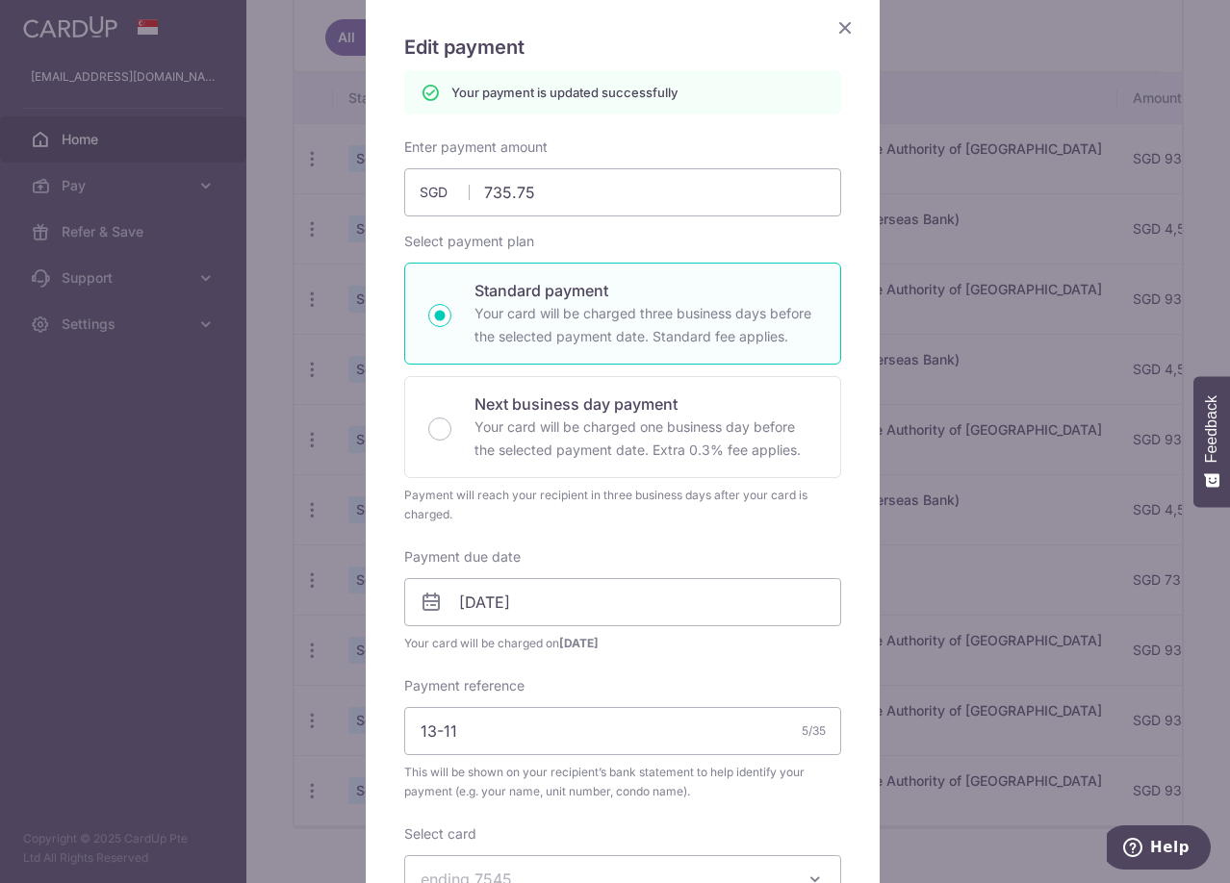
scroll to position [0, 0]
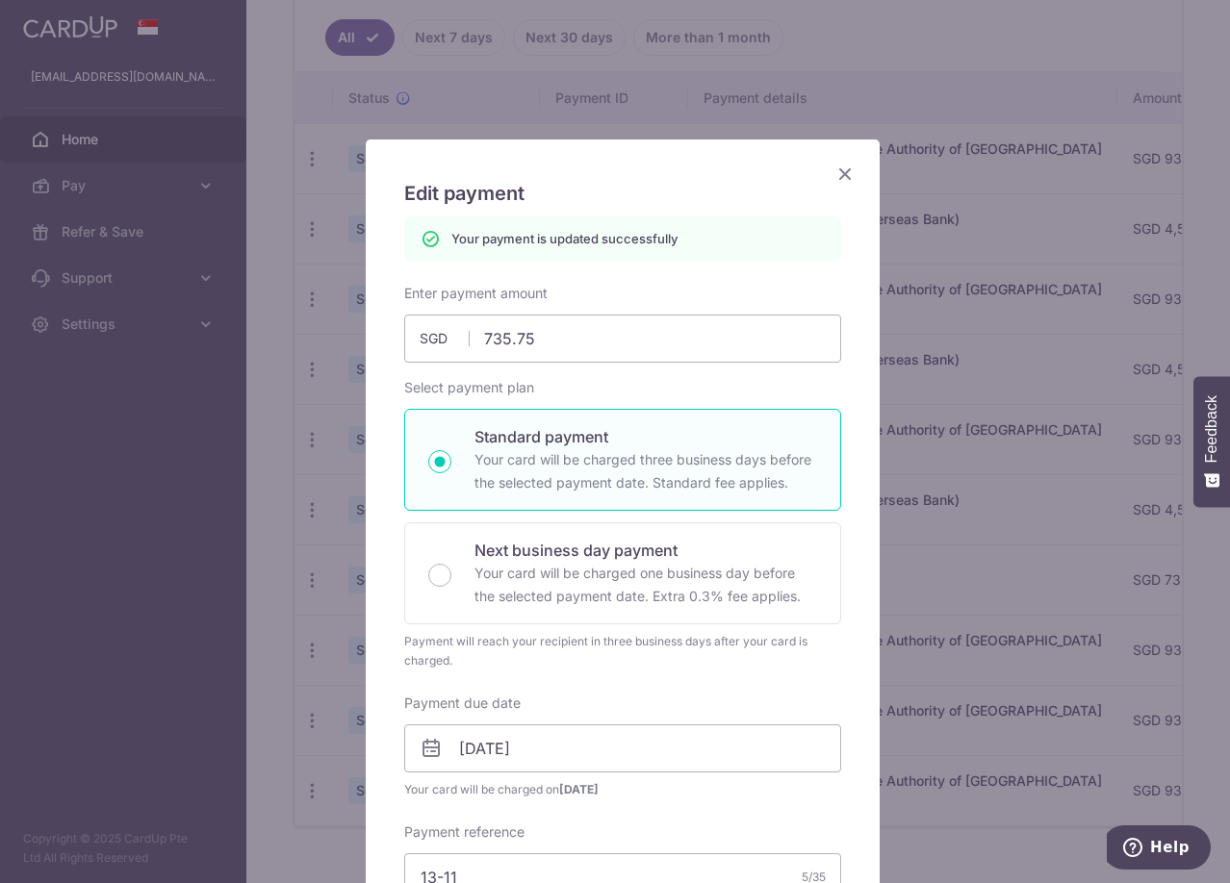
click at [835, 173] on icon "Close" at bounding box center [844, 174] width 23 height 24
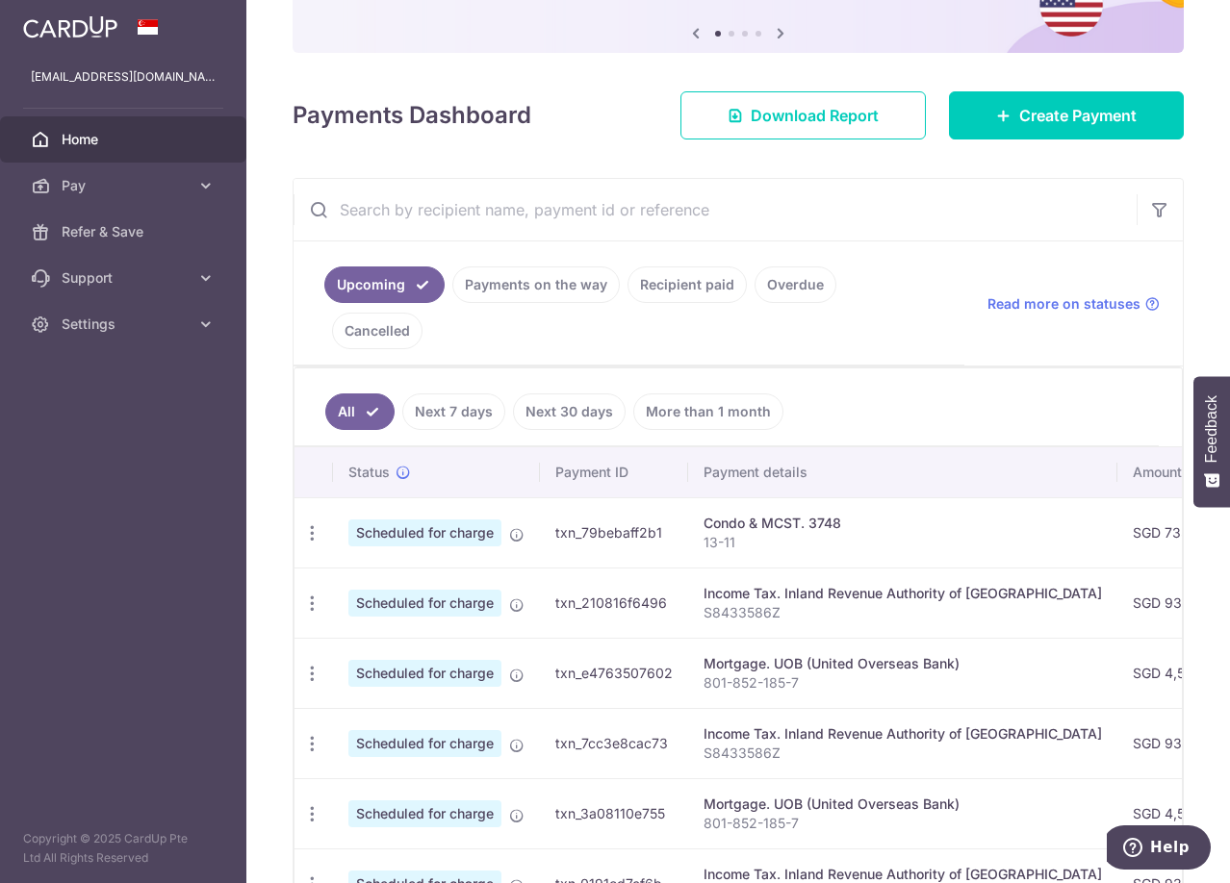
scroll to position [183, 0]
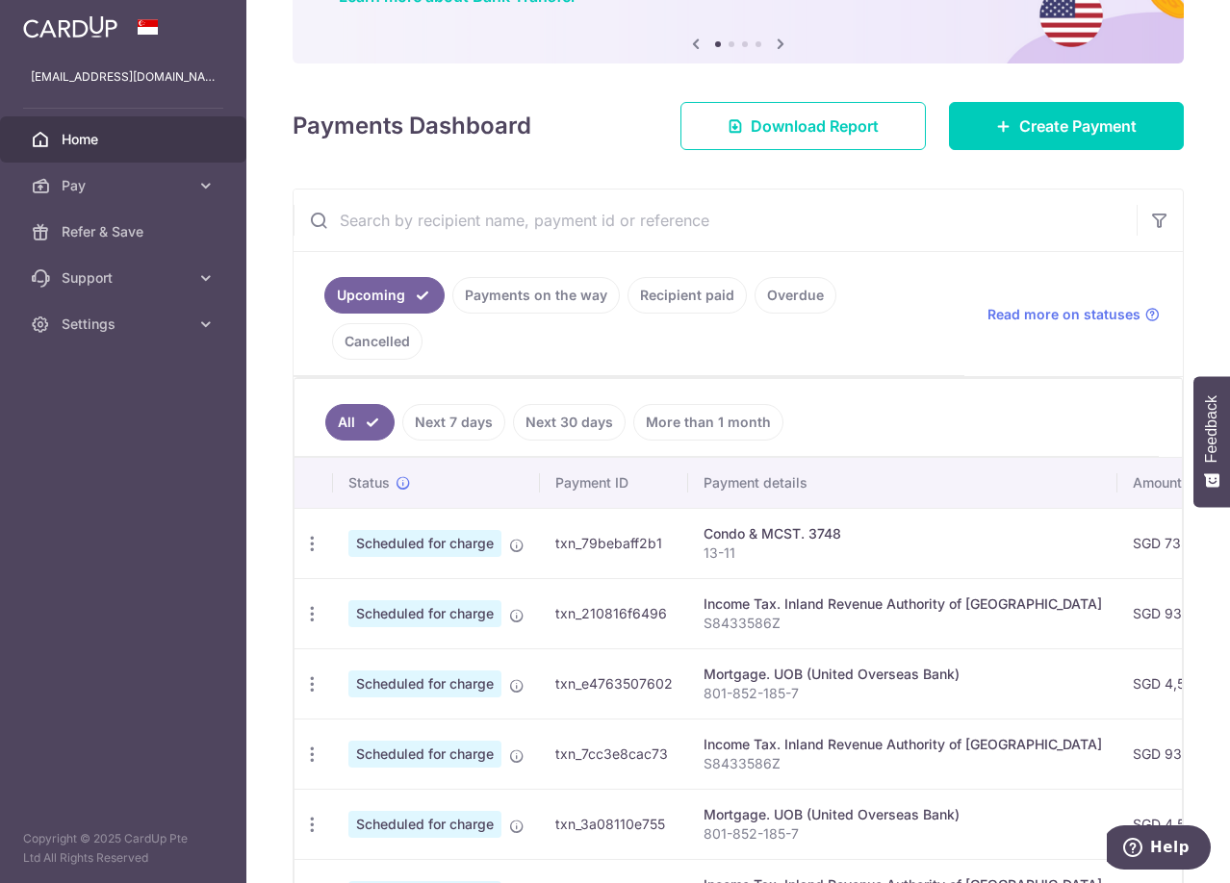
click at [560, 297] on link "Payments on the way" at bounding box center [535, 295] width 167 height 37
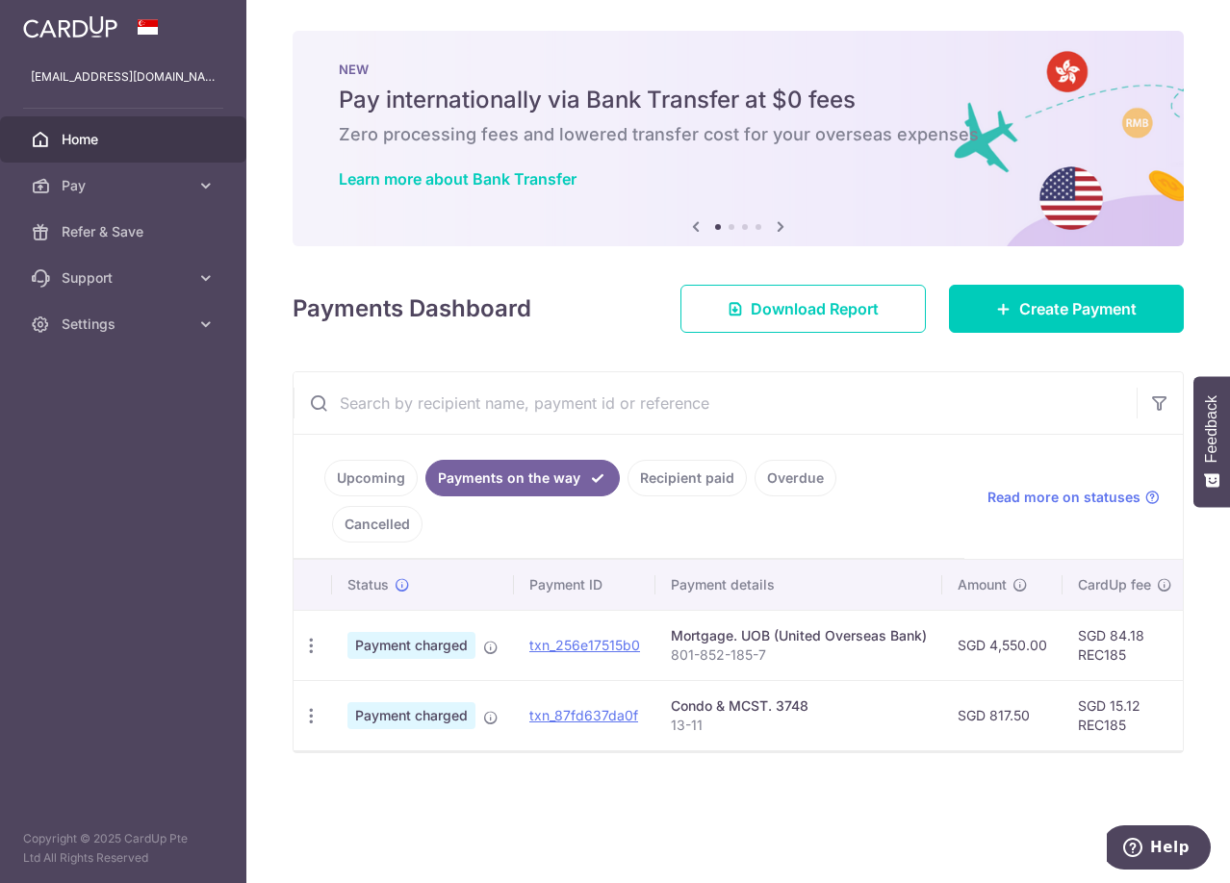
click at [672, 482] on link "Recipient paid" at bounding box center [686, 478] width 119 height 37
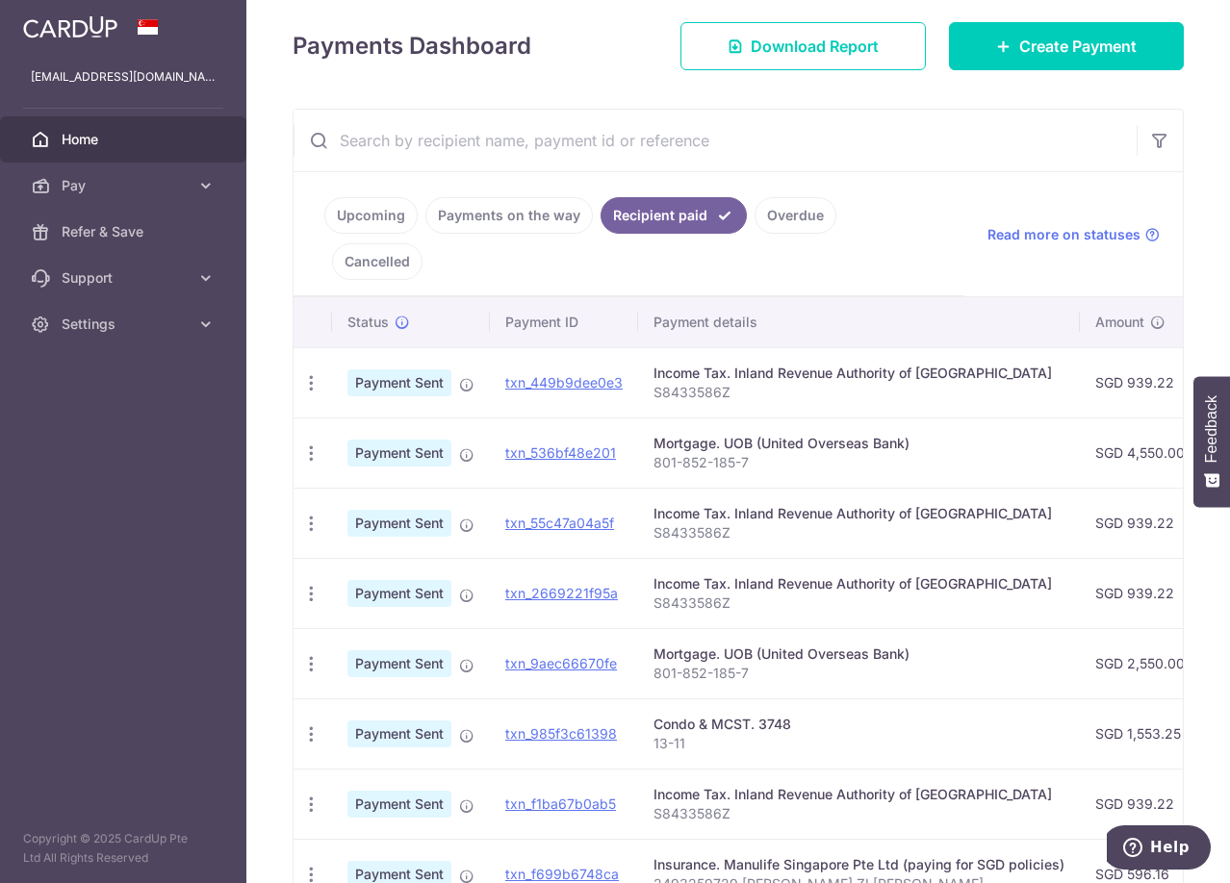
scroll to position [51, 0]
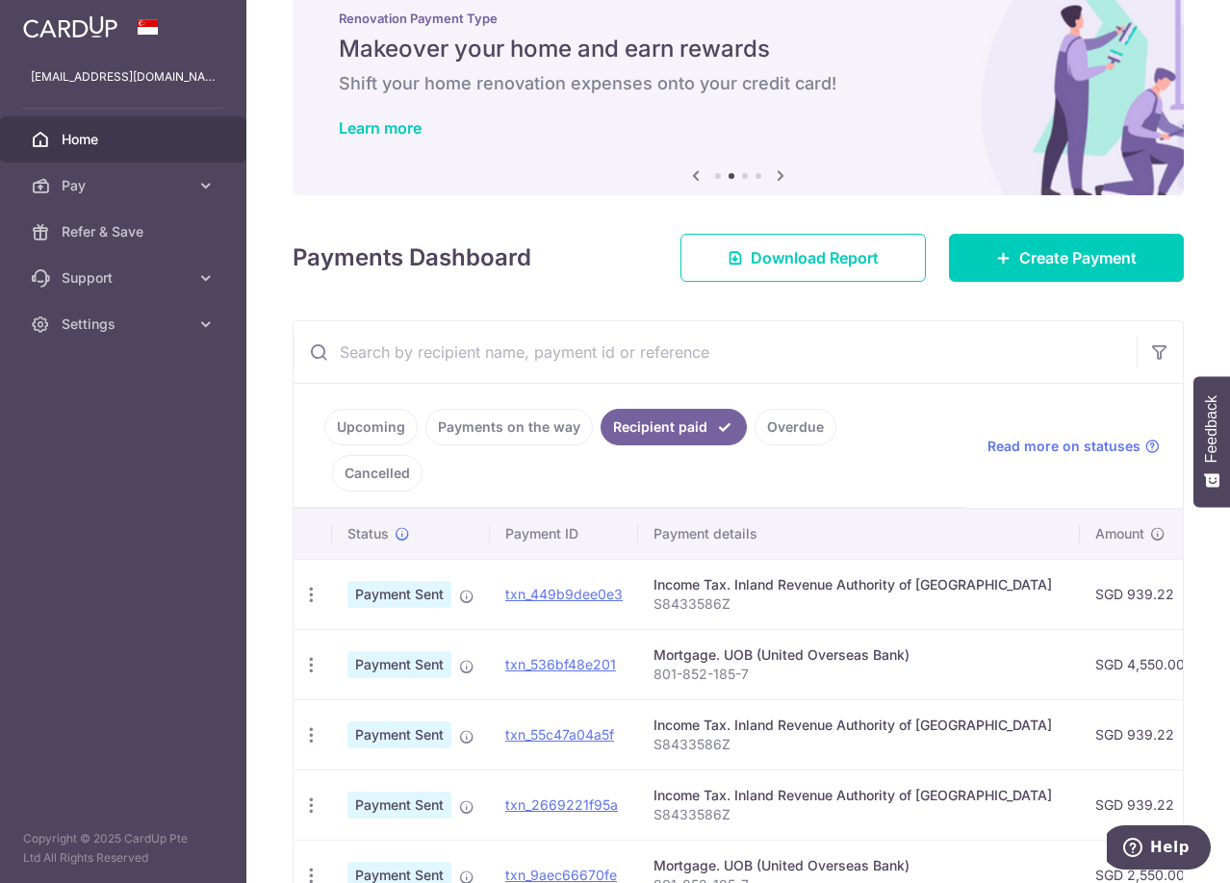
click at [369, 438] on link "Upcoming" at bounding box center [370, 427] width 93 height 37
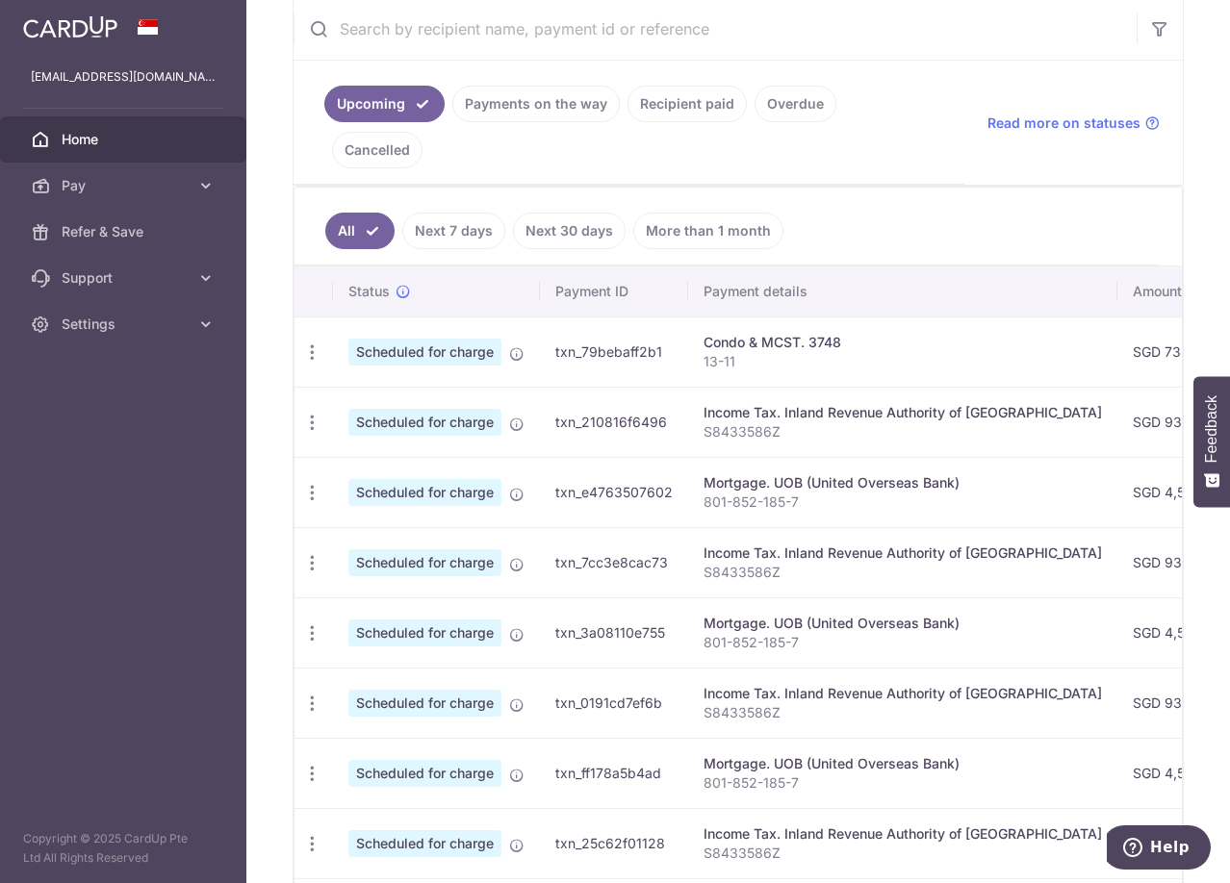
scroll to position [385, 0]
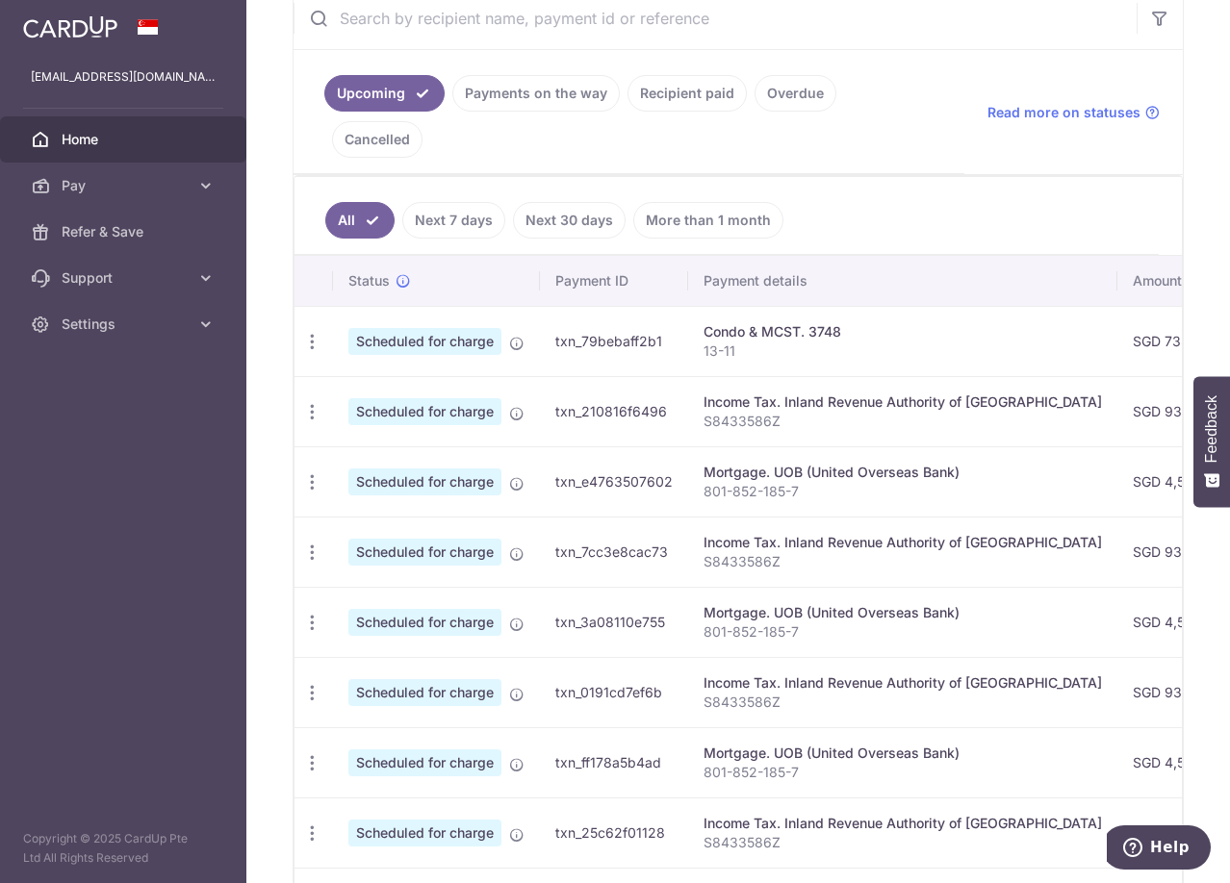
click at [677, 85] on link "Recipient paid" at bounding box center [686, 93] width 119 height 37
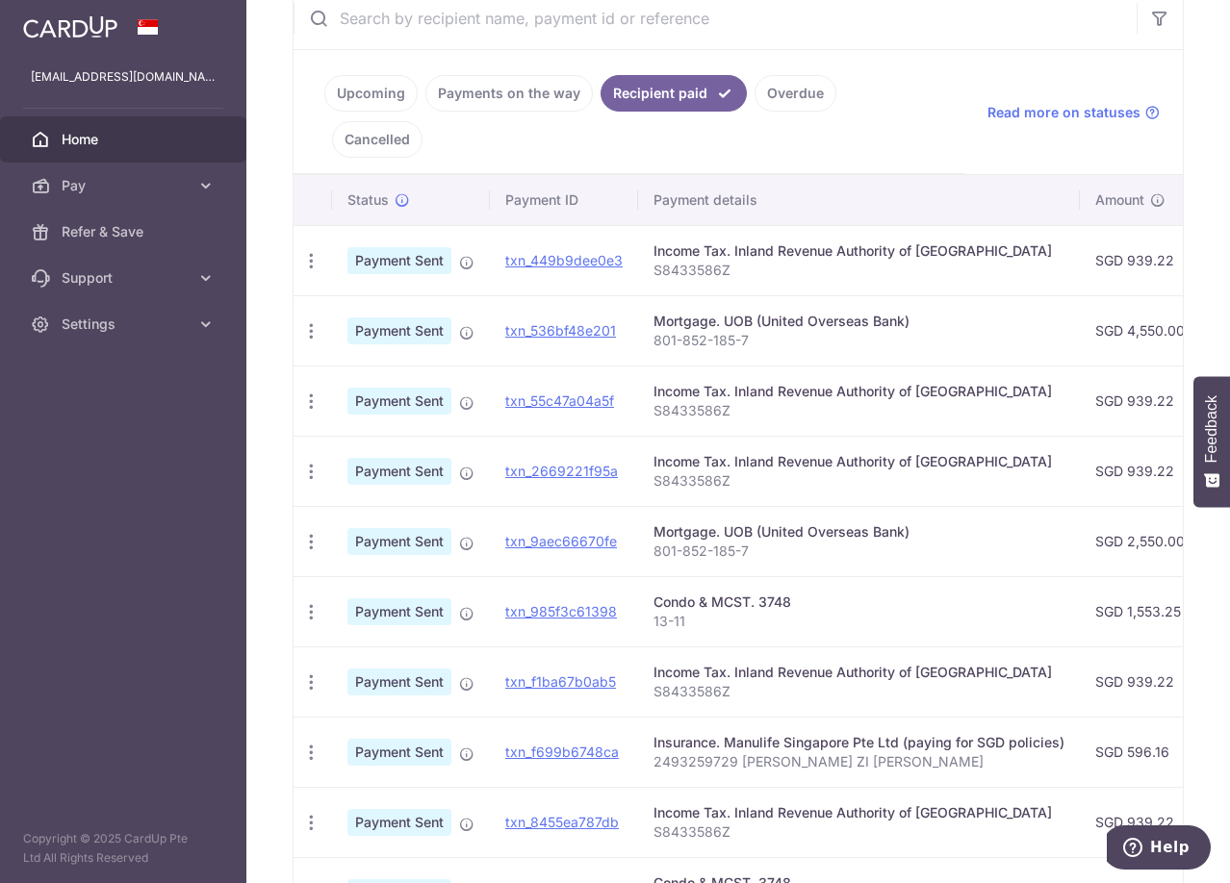
click at [556, 98] on link "Payments on the way" at bounding box center [508, 93] width 167 height 37
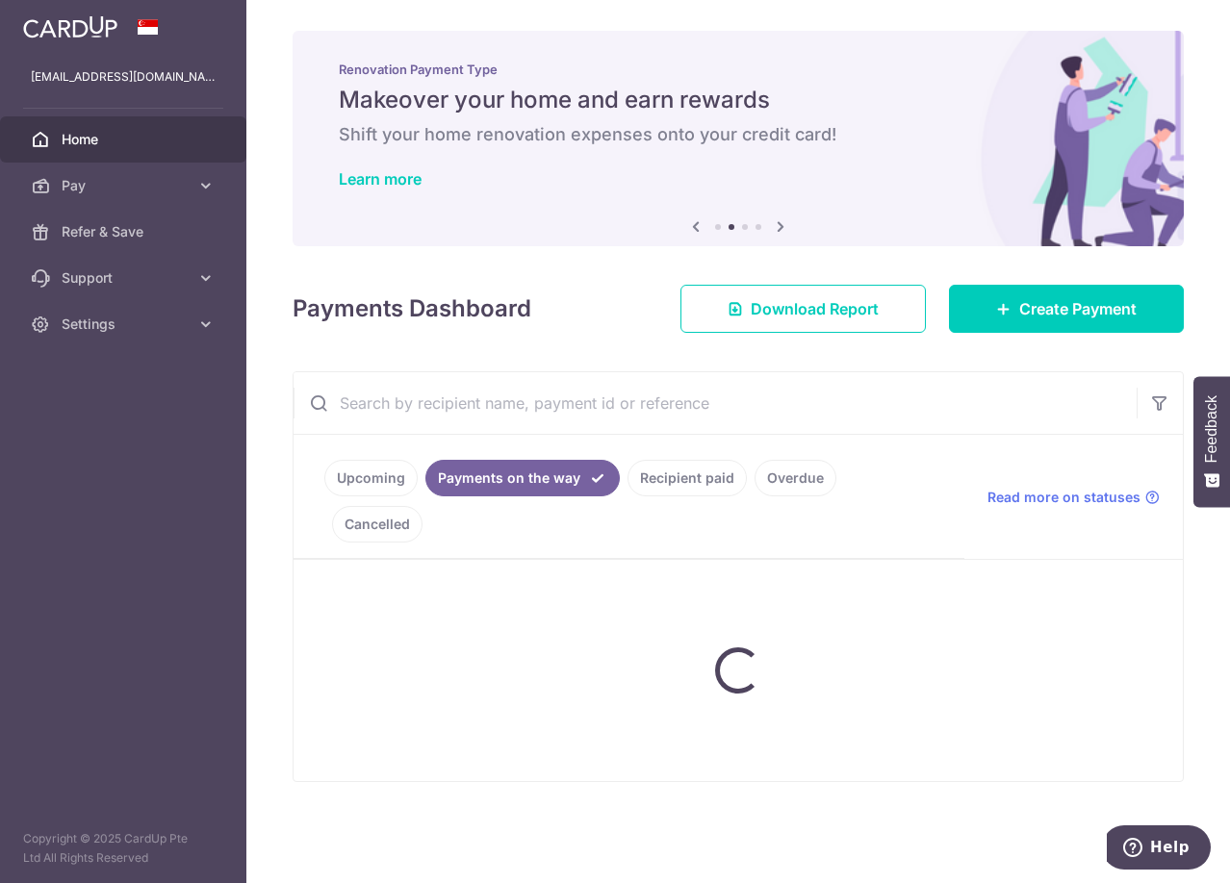
scroll to position [0, 0]
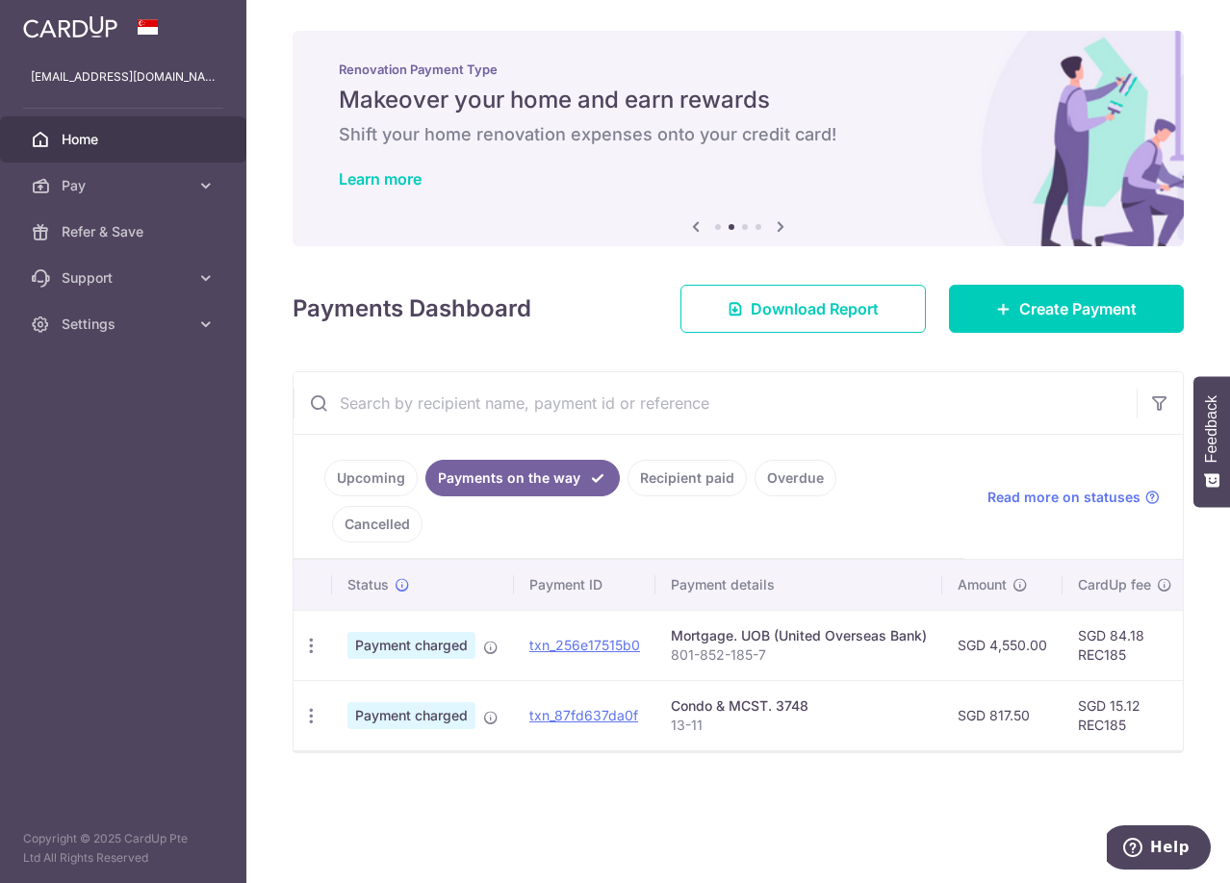
click at [371, 461] on link "Upcoming" at bounding box center [370, 478] width 93 height 37
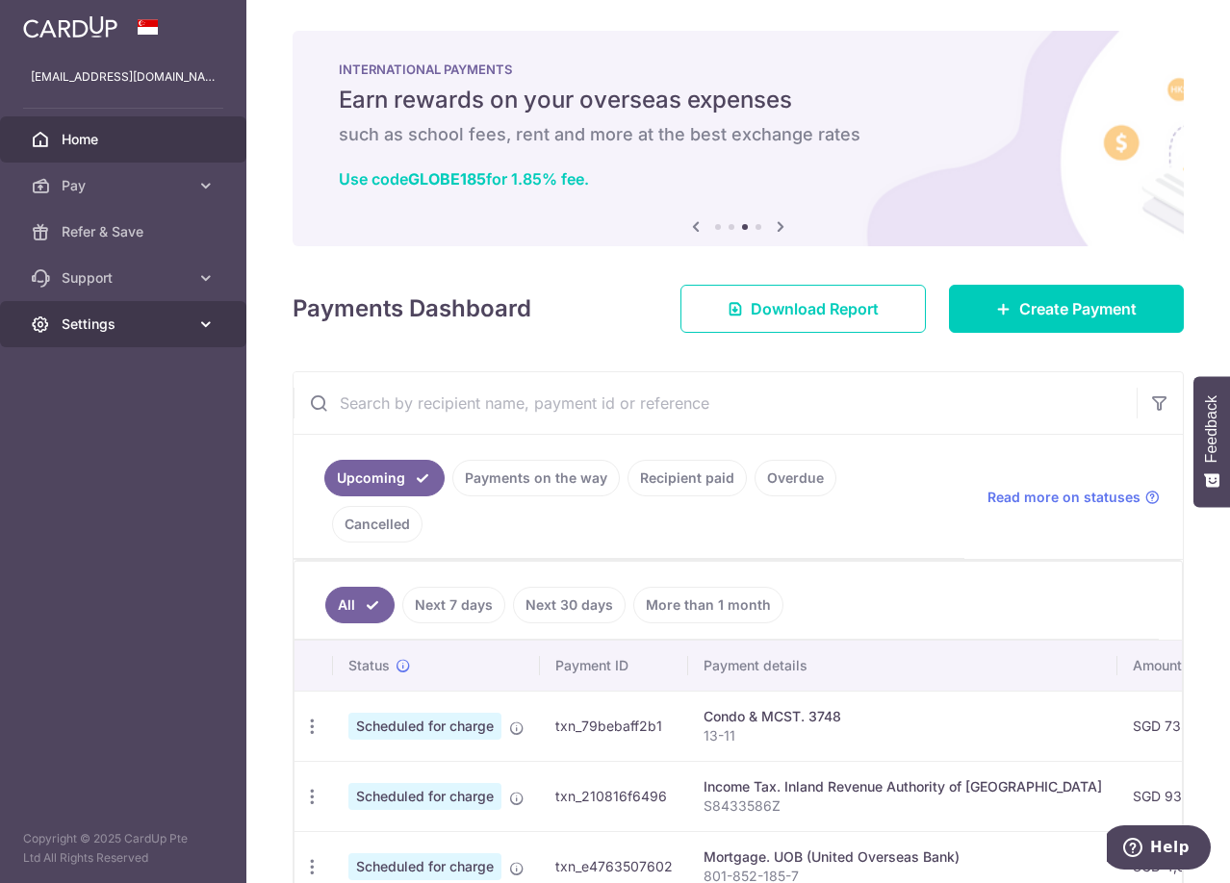
click at [125, 312] on link "Settings" at bounding box center [123, 324] width 246 height 46
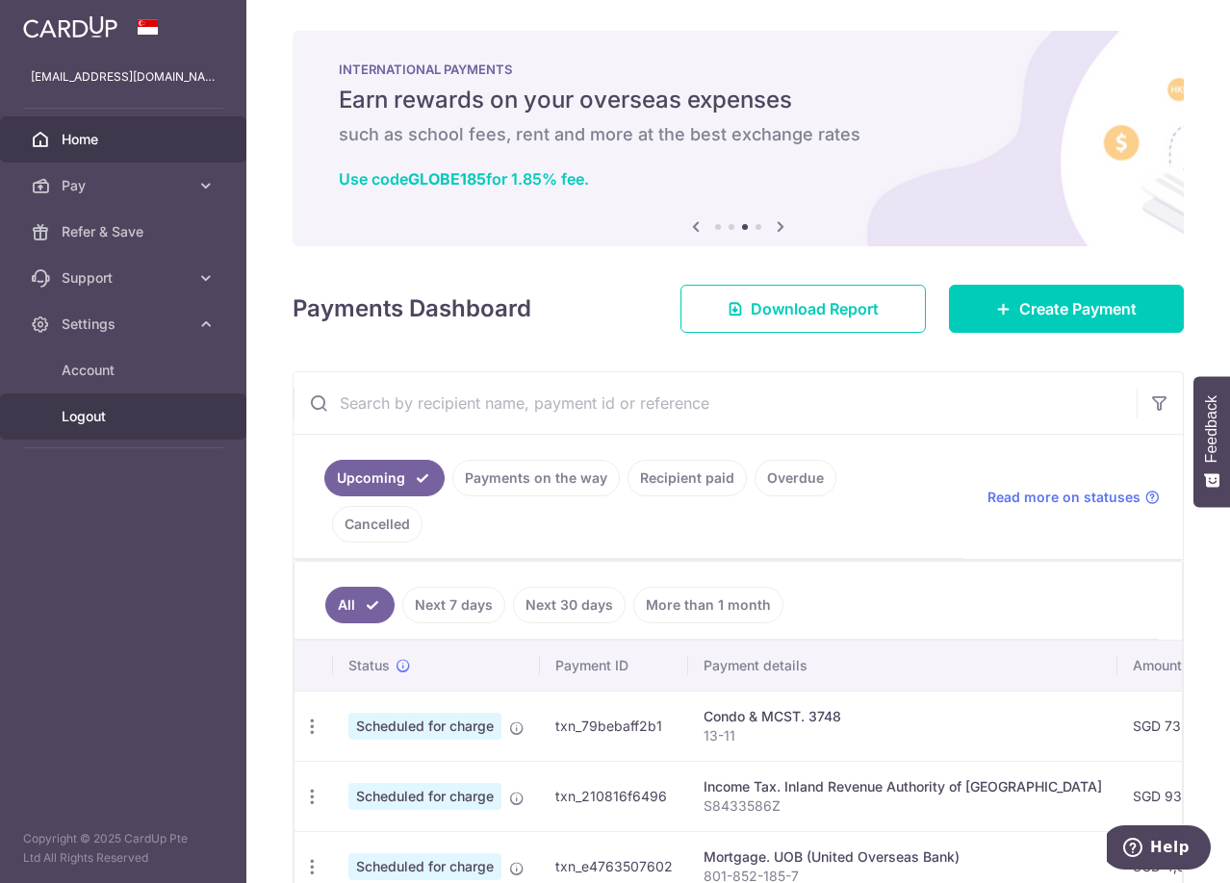
click at [110, 407] on span "Logout" at bounding box center [125, 416] width 127 height 19
